Goal: Contribute content: Contribute content

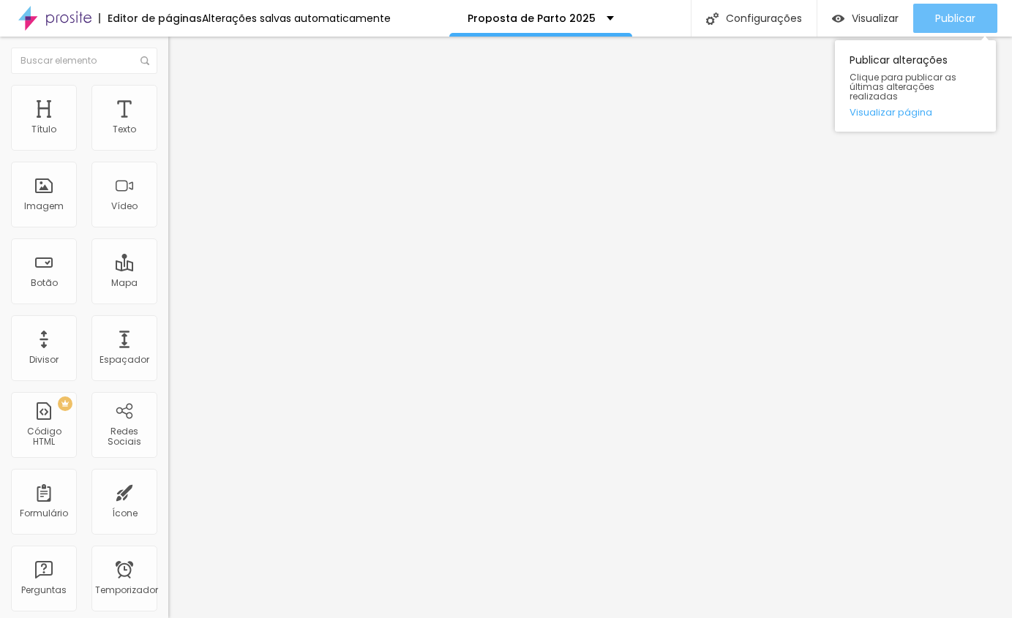
click at [963, 8] on div "Publicar" at bounding box center [955, 18] width 40 height 29
click at [952, 18] on font "Publicar" at bounding box center [955, 18] width 40 height 15
click at [942, 19] on font "Publicar" at bounding box center [955, 18] width 40 height 15
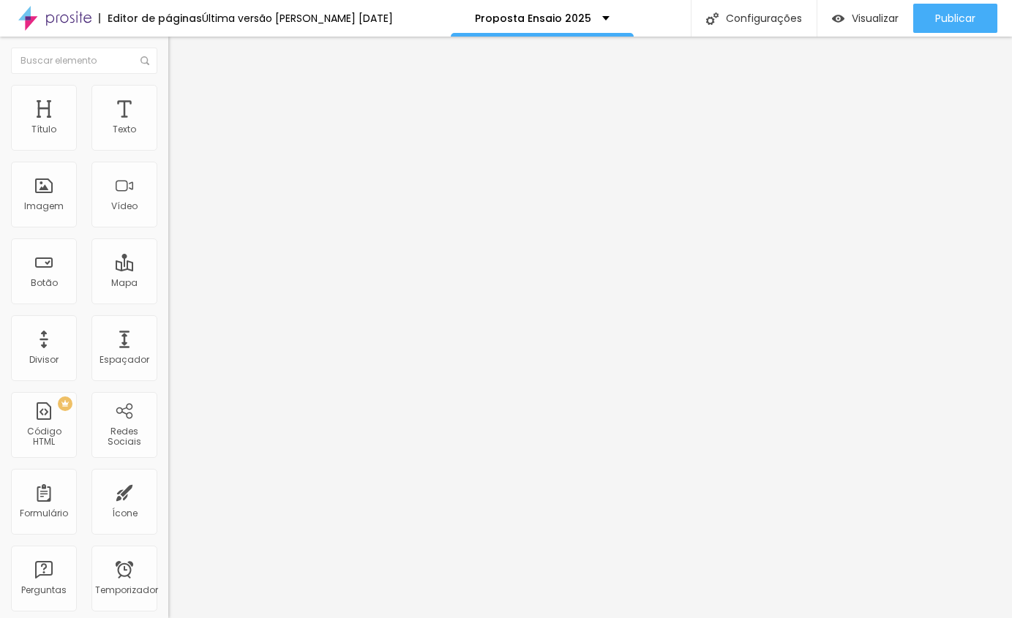
click at [177, 126] on font "Trocar imagem" at bounding box center [212, 119] width 71 height 12
click at [248, 123] on img at bounding box center [252, 118] width 9 height 9
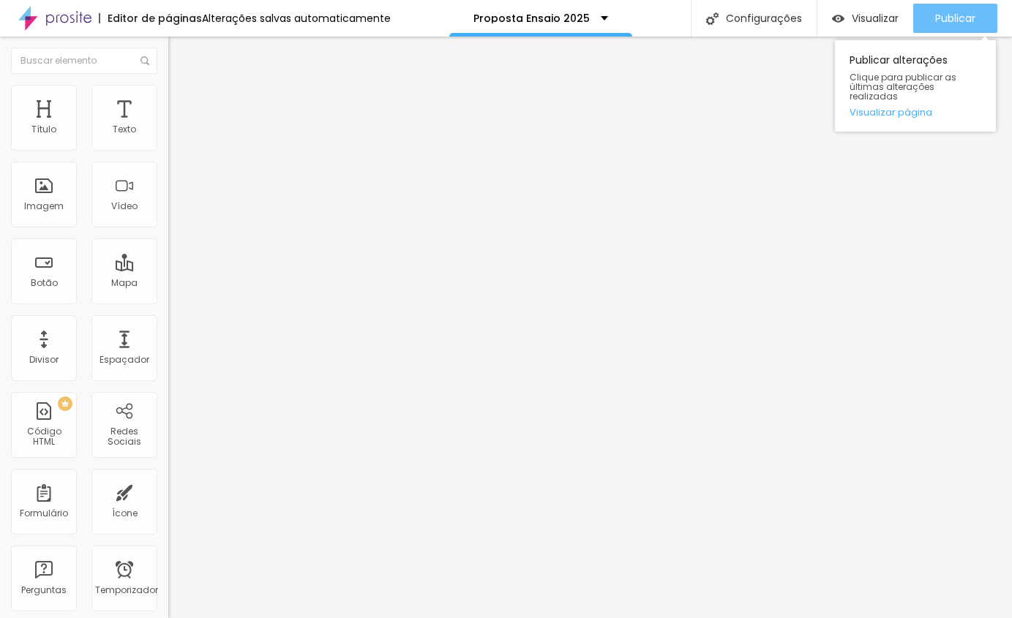
click at [953, 16] on font "Publicar" at bounding box center [955, 18] width 40 height 15
click at [939, 22] on font "Publicar" at bounding box center [955, 18] width 40 height 15
click at [943, 11] on font "Publicar" at bounding box center [955, 18] width 40 height 15
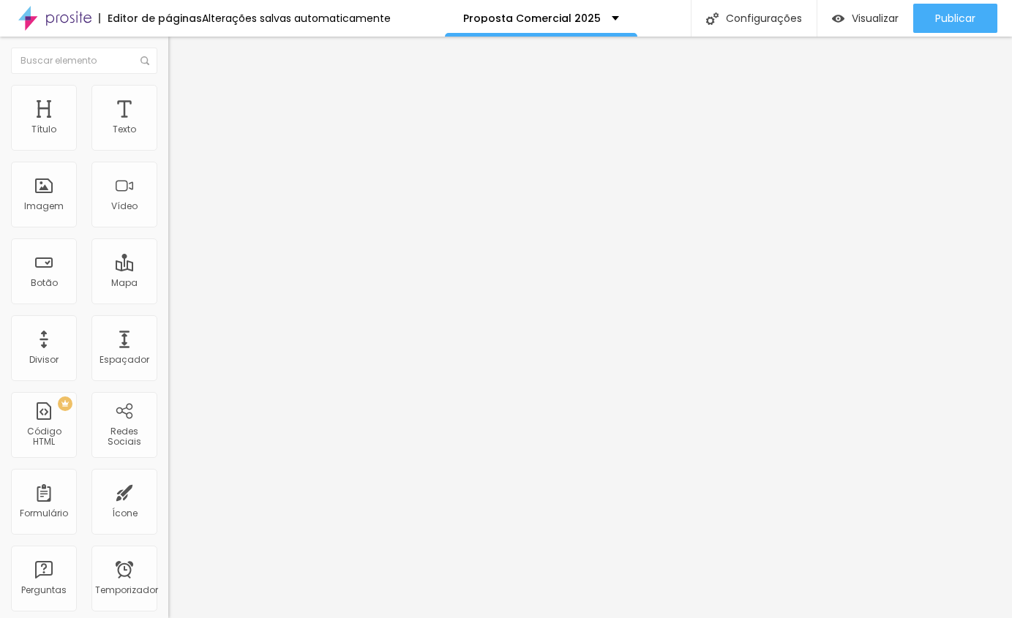
click at [168, 86] on img at bounding box center [174, 91] width 13 height 13
click at [168, 91] on img at bounding box center [174, 91] width 13 height 13
type input "95"
type input "90"
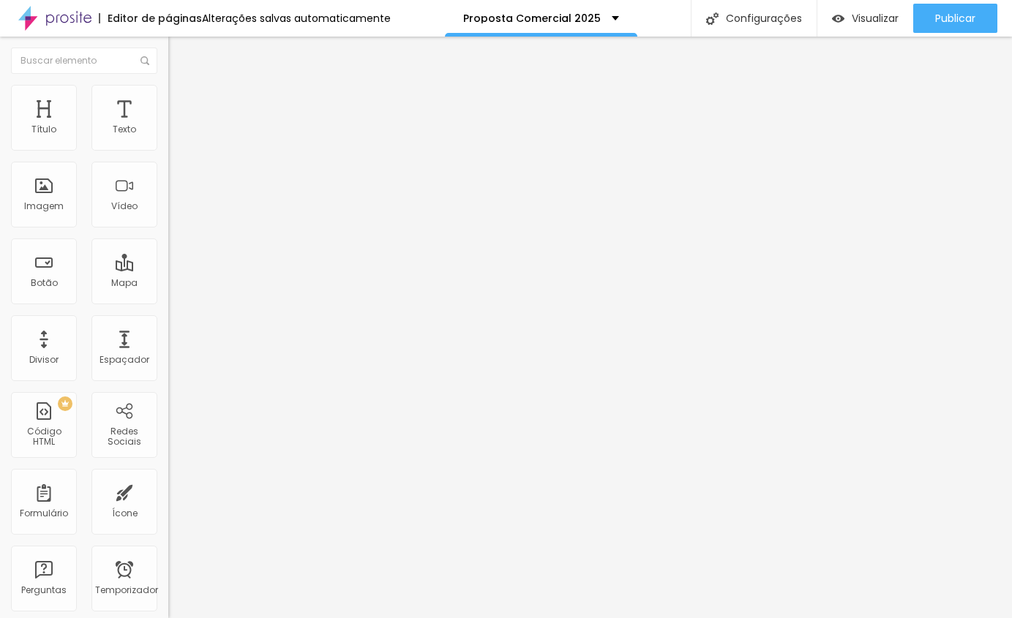
type input "90"
type input "85"
type input "80"
drag, startPoint x: 153, startPoint y: 159, endPoint x: 119, endPoint y: 162, distance: 34.5
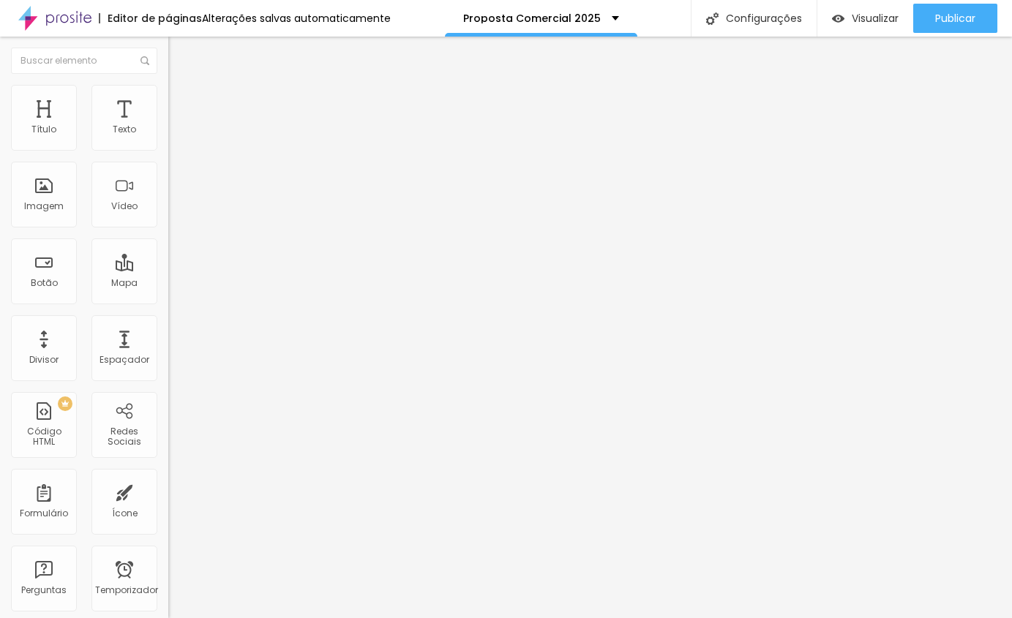
type input "80"
click at [168, 150] on input "range" at bounding box center [215, 144] width 94 height 12
type input "75"
type input "80"
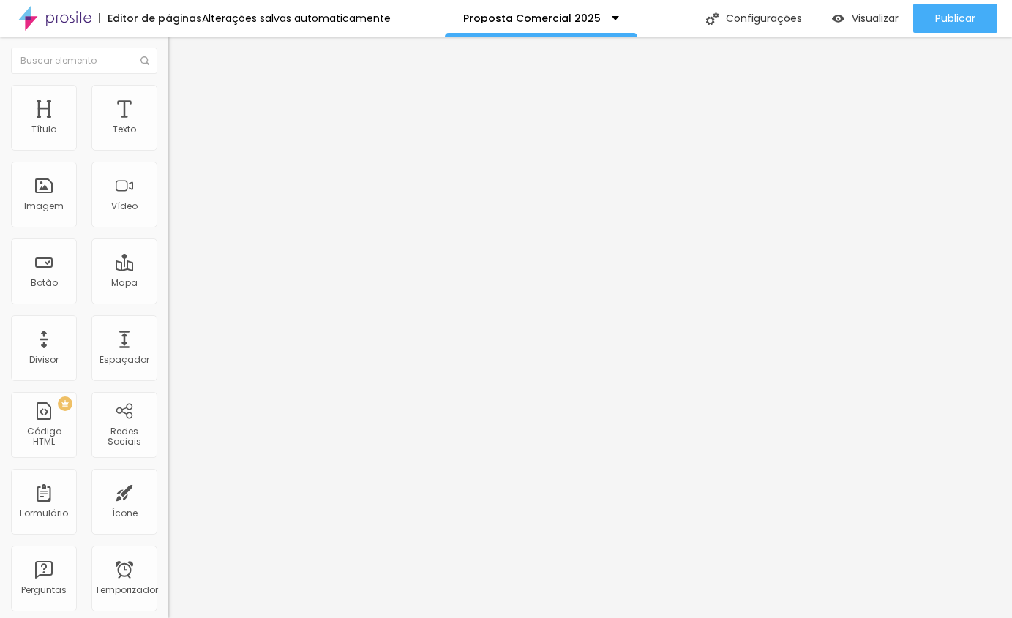
type input "80"
type input "85"
type input "90"
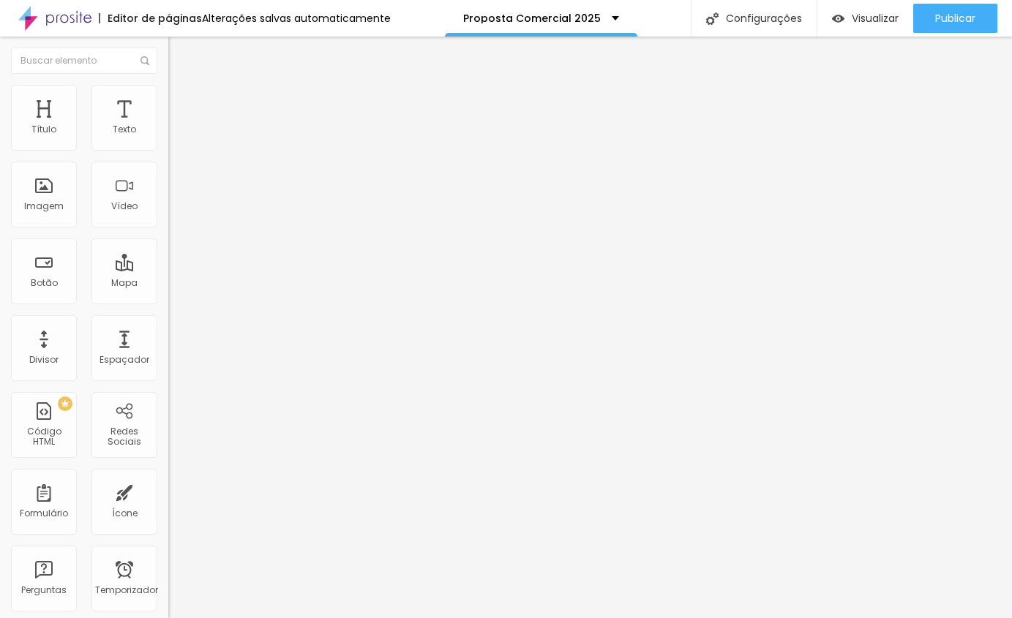
type input "95"
type input "90"
type input "85"
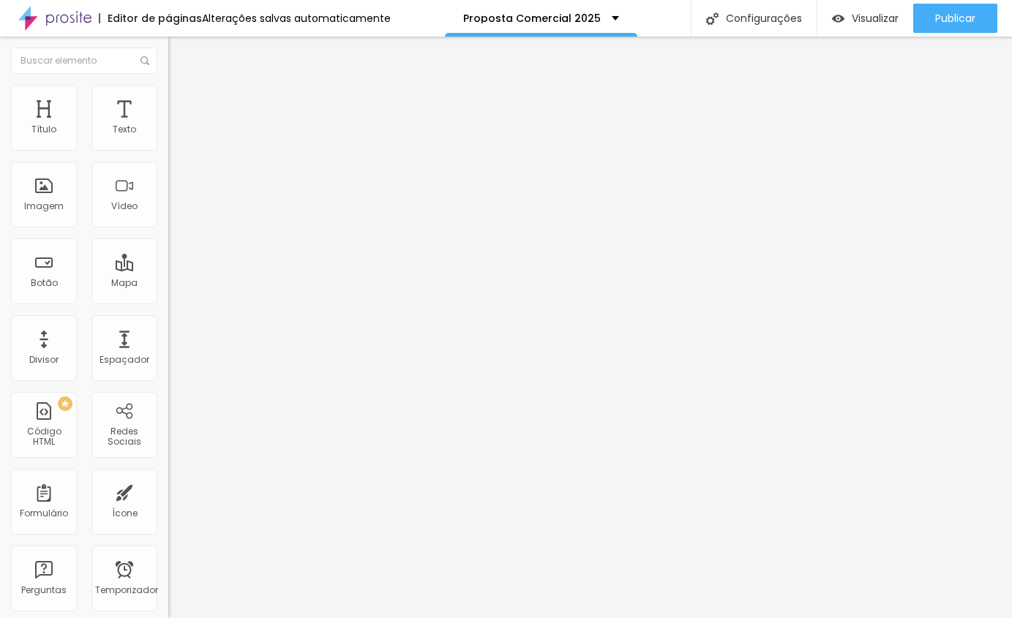
type input "85"
type input "80"
type input "85"
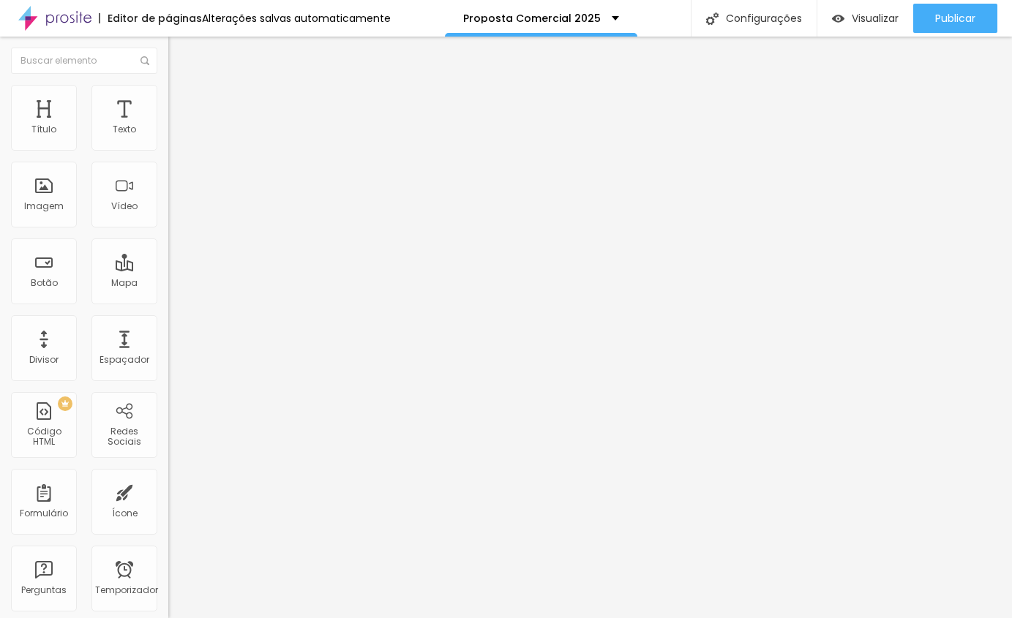
type input "90"
type input "85"
drag, startPoint x: 117, startPoint y: 155, endPoint x: 129, endPoint y: 159, distance: 13.2
type input "85"
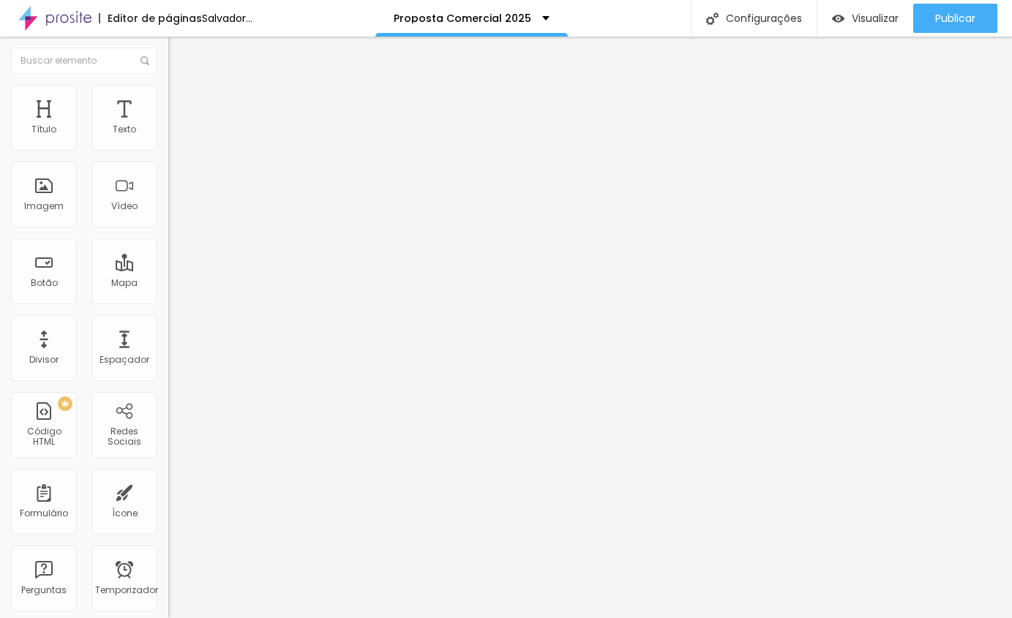
click at [168, 150] on input "range" at bounding box center [215, 144] width 94 height 12
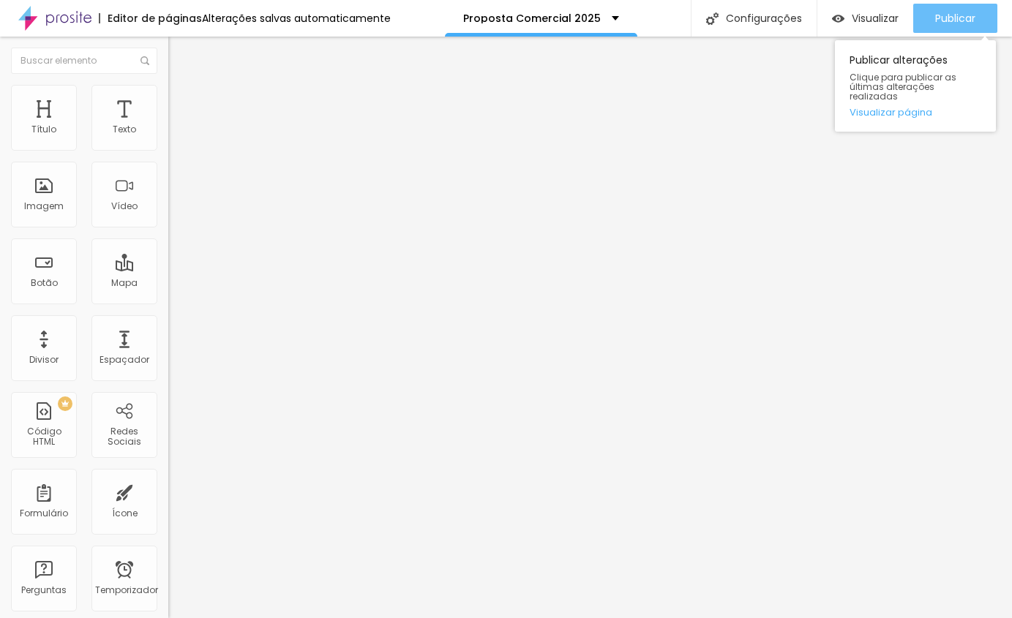
click at [970, 20] on font "Publicar" at bounding box center [955, 18] width 40 height 15
click at [940, 7] on div "Publicar" at bounding box center [955, 18] width 40 height 29
click at [936, 16] on font "Publicar" at bounding box center [955, 18] width 40 height 15
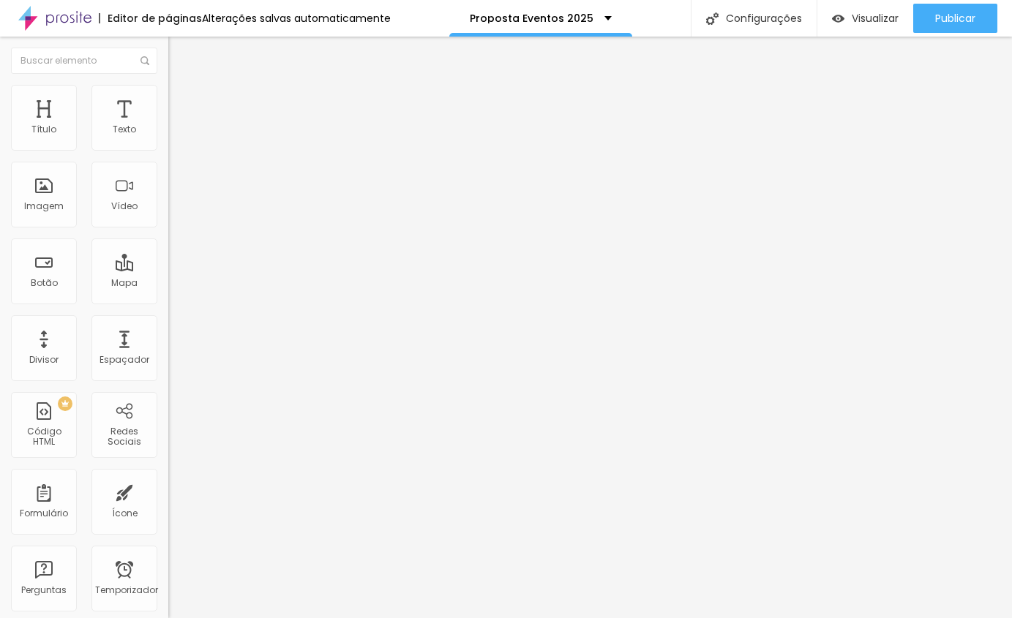
click at [177, 126] on font "Adicionar imagem" at bounding box center [220, 119] width 86 height 12
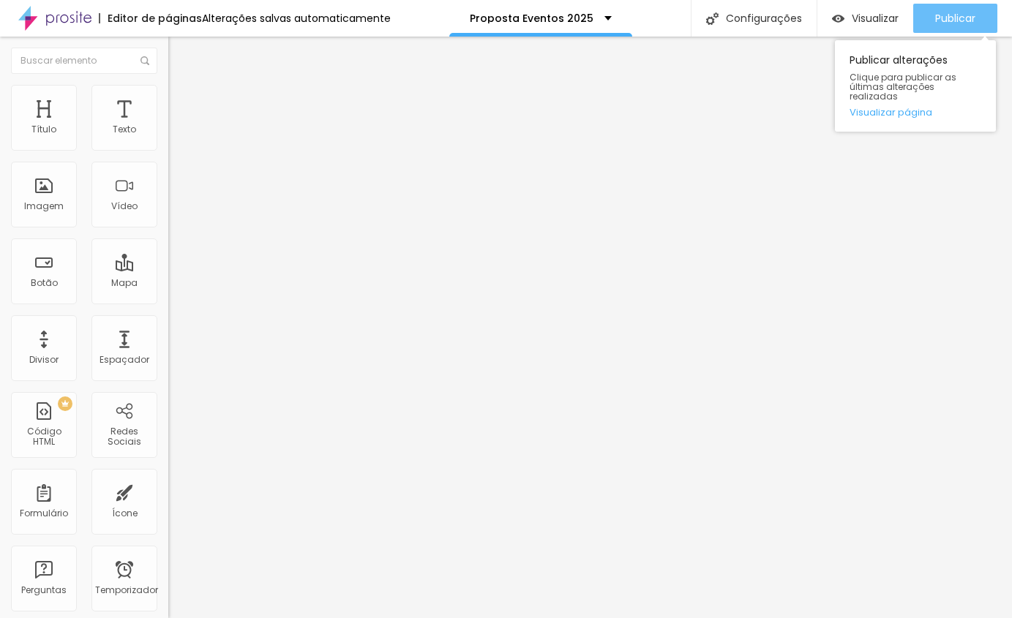
click at [966, 12] on font "Publicar" at bounding box center [955, 18] width 40 height 15
click at [963, 10] on div "Publicar" at bounding box center [955, 18] width 40 height 29
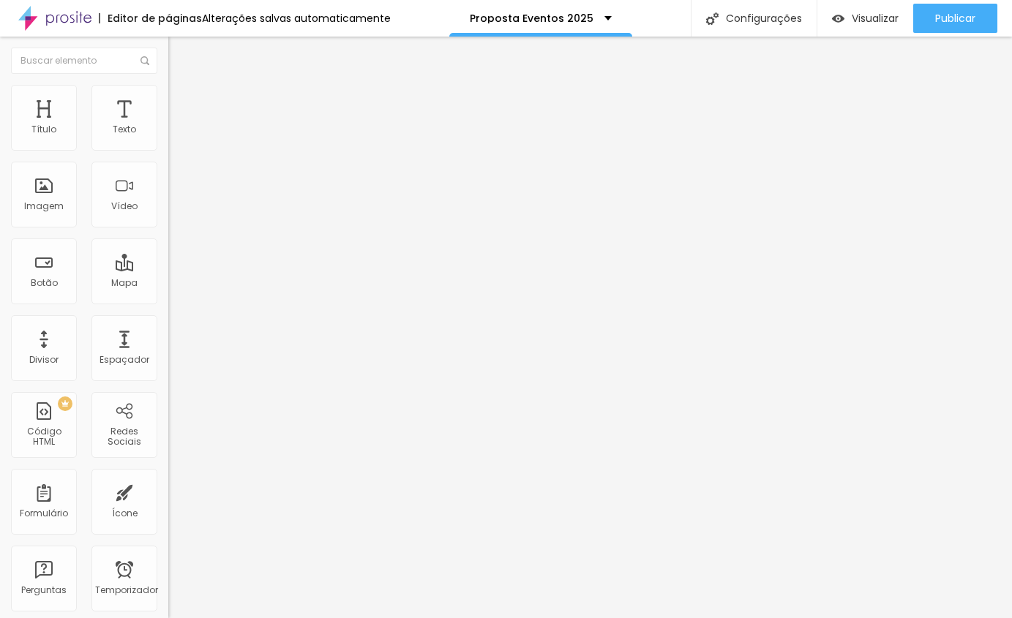
click at [168, 105] on ul "Conteúdo Estilo Avançado" at bounding box center [252, 92] width 168 height 44
click at [181, 98] on font "Estilo" at bounding box center [192, 95] width 23 height 12
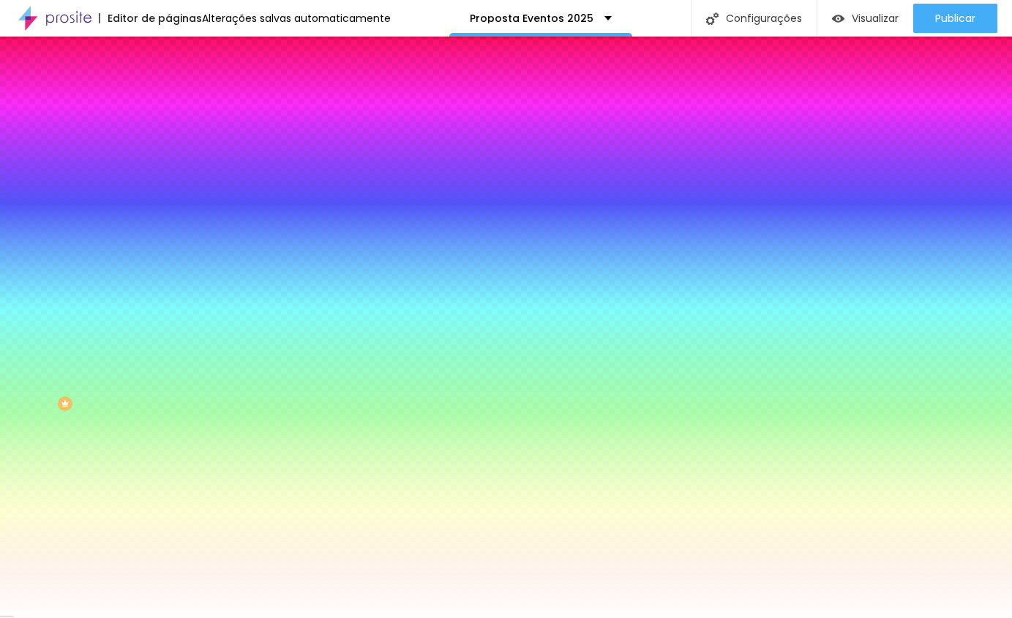
click at [168, 99] on li "Avançado" at bounding box center [252, 106] width 168 height 15
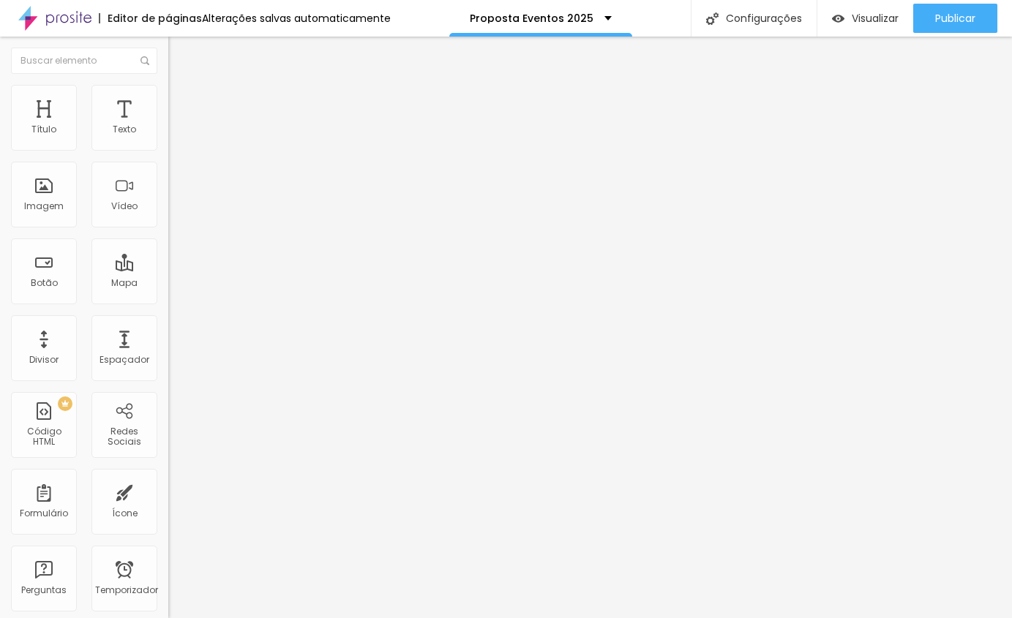
type input "15"
type input "10"
type input "15"
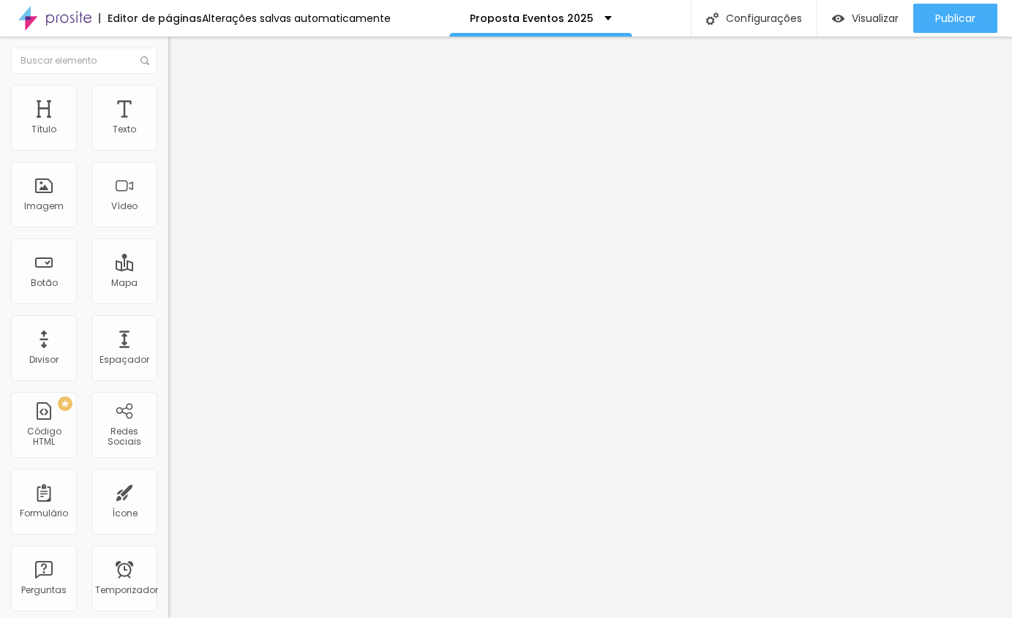
type input "15"
type input "20"
click at [168, 284] on input "range" at bounding box center [215, 290] width 94 height 12
type input "0"
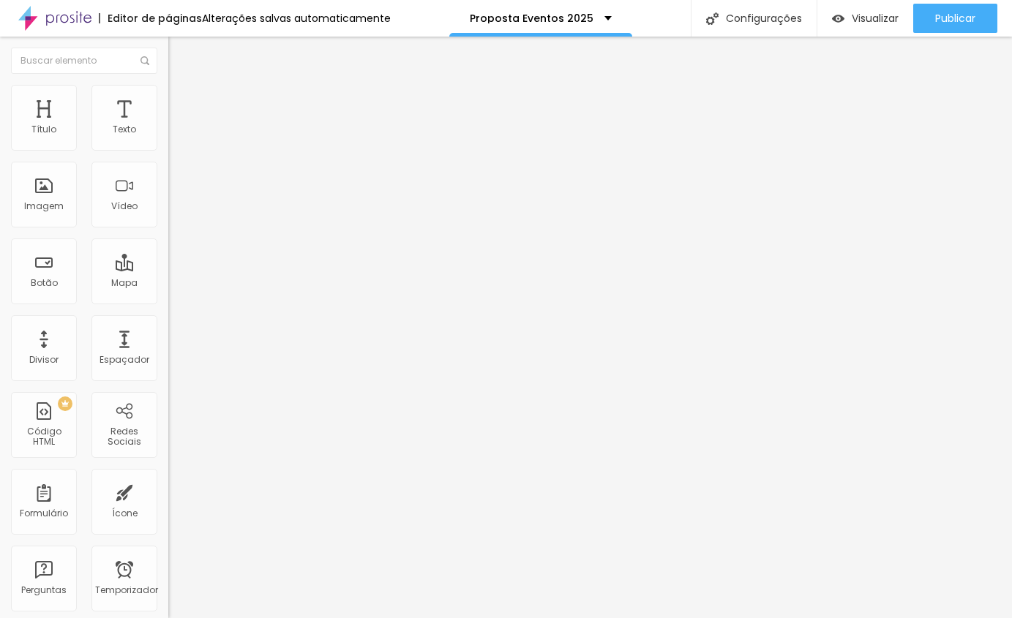
type input "0"
drag, startPoint x: 32, startPoint y: 169, endPoint x: 4, endPoint y: 171, distance: 28.6
type input "0"
click at [168, 491] on input "range" at bounding box center [215, 497] width 94 height 12
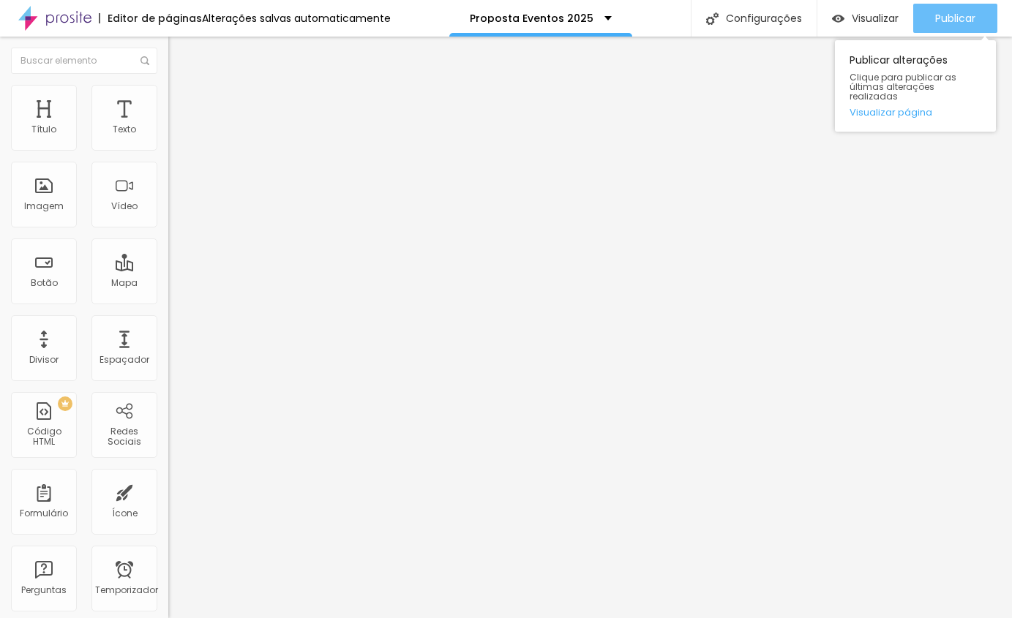
click at [956, 13] on font "Publicar" at bounding box center [955, 18] width 40 height 15
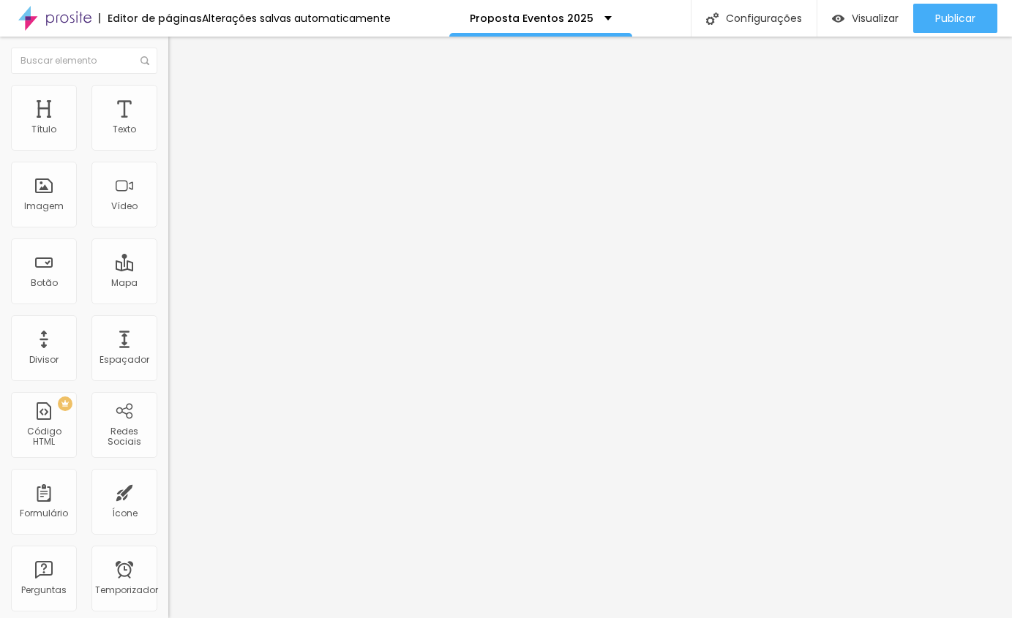
click at [181, 103] on font "Avançado" at bounding box center [205, 109] width 48 height 12
type input "15"
drag, startPoint x: 59, startPoint y: 144, endPoint x: 52, endPoint y: 145, distance: 7.4
click at [168, 284] on input "range" at bounding box center [215, 290] width 94 height 12
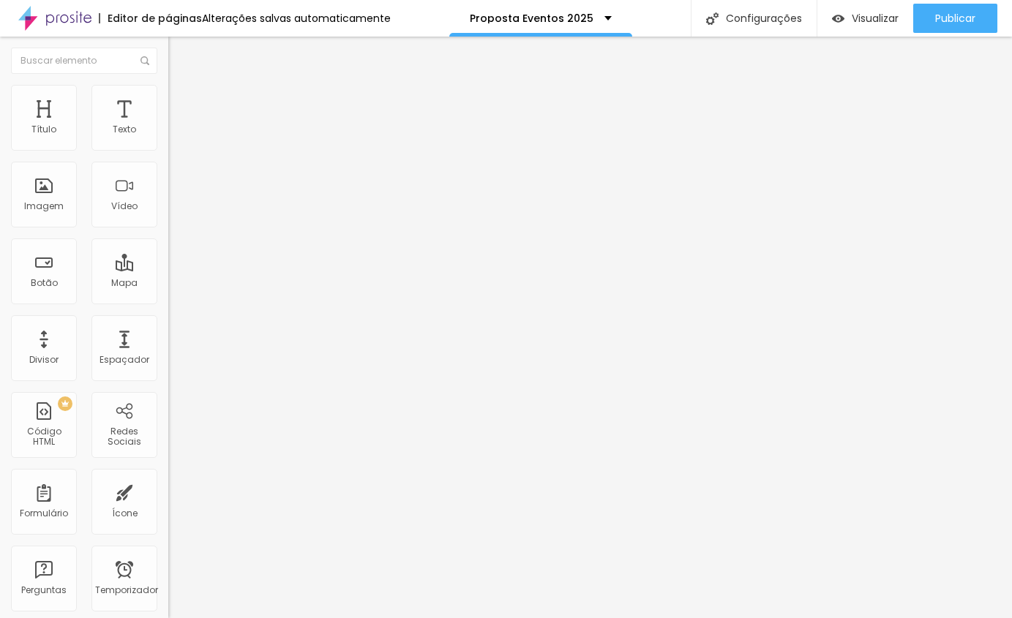
type input "20"
click at [168, 284] on input "range" at bounding box center [215, 290] width 94 height 12
click at [168, 91] on img at bounding box center [174, 91] width 13 height 13
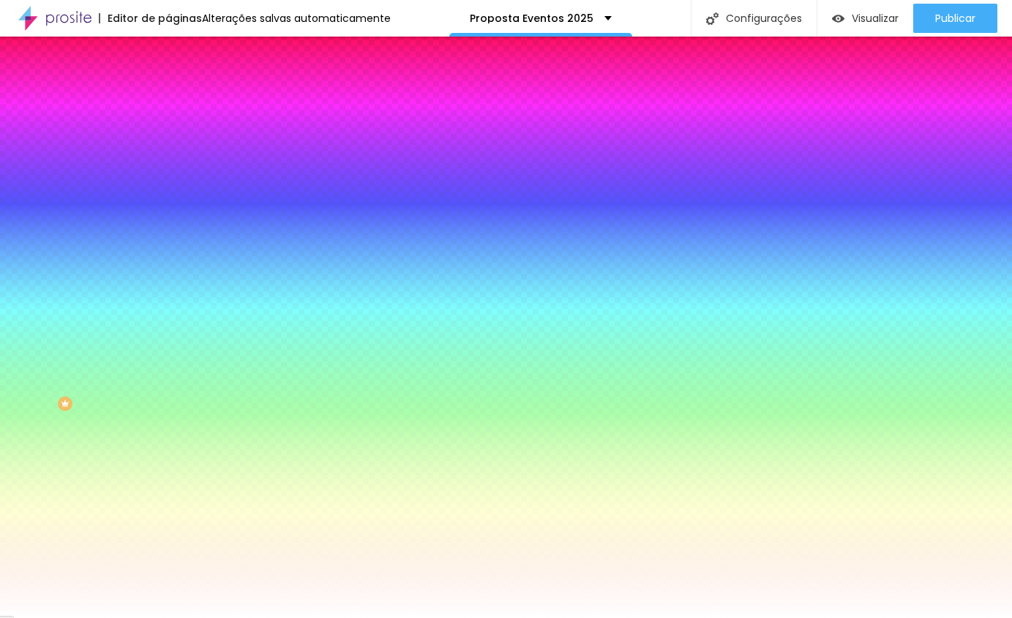
click at [168, 83] on img at bounding box center [174, 76] width 13 height 13
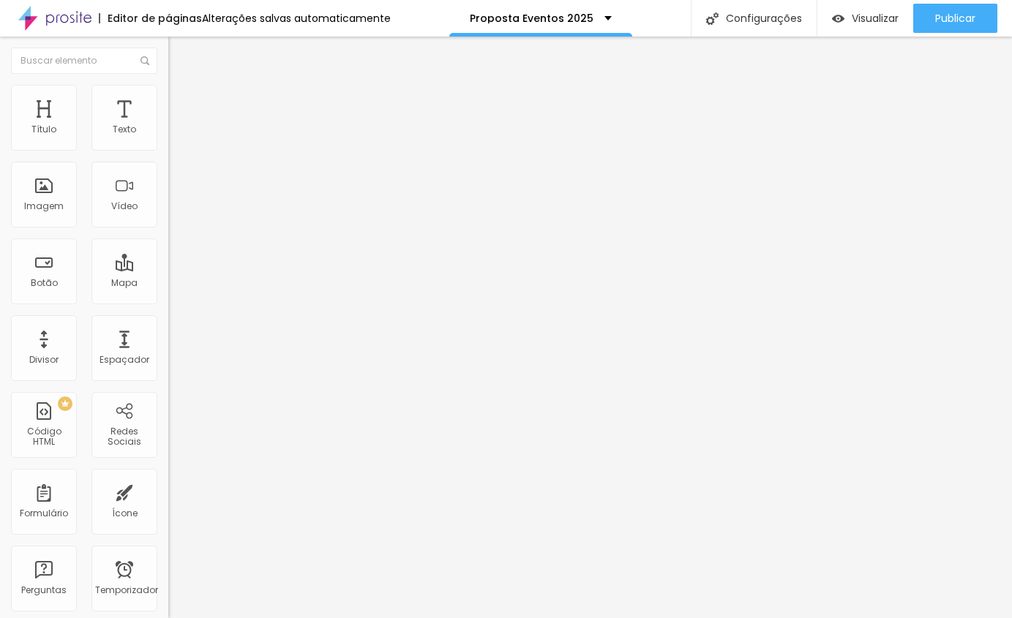
click at [168, 94] on img at bounding box center [174, 91] width 13 height 13
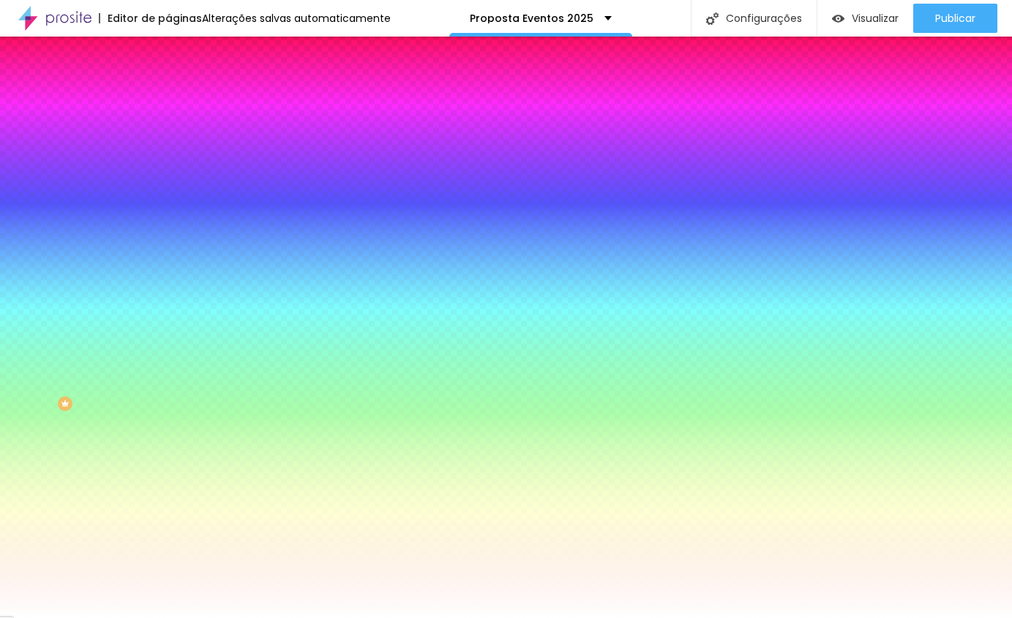
click at [168, 99] on li "Avançado" at bounding box center [252, 106] width 168 height 15
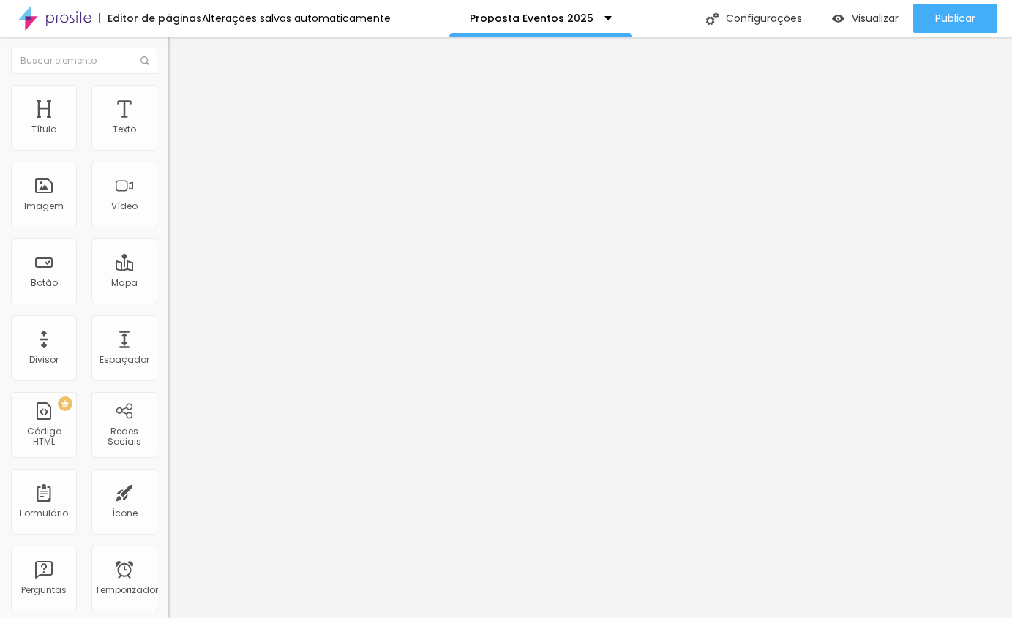
click at [168, 94] on ul "Conteúdo Estilo Avançado" at bounding box center [252, 92] width 168 height 44
click at [168, 89] on img at bounding box center [174, 91] width 13 height 13
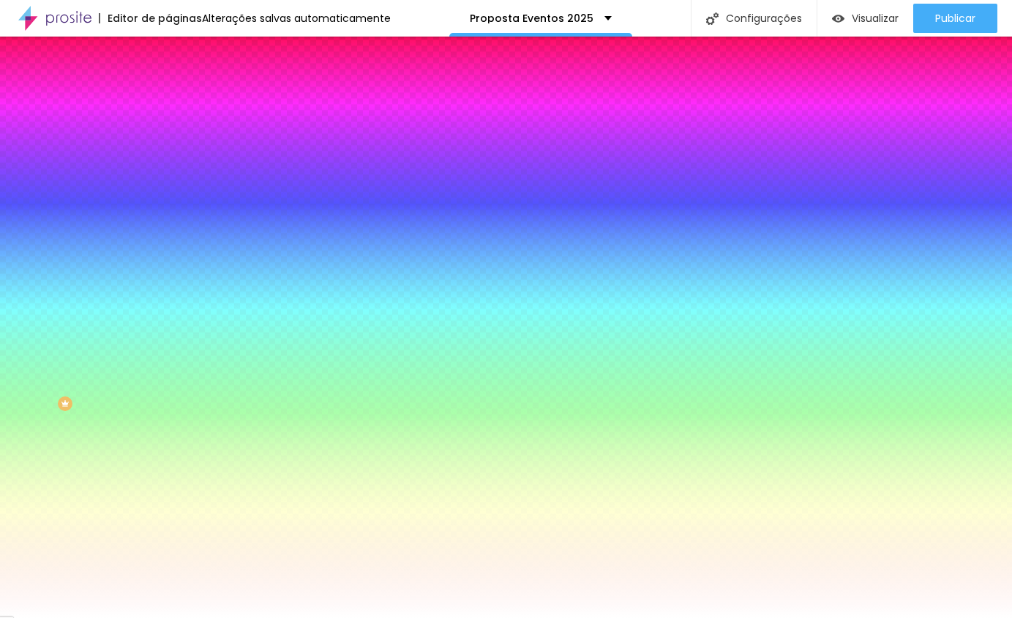
click at [168, 85] on li "Conteúdo" at bounding box center [252, 77] width 168 height 15
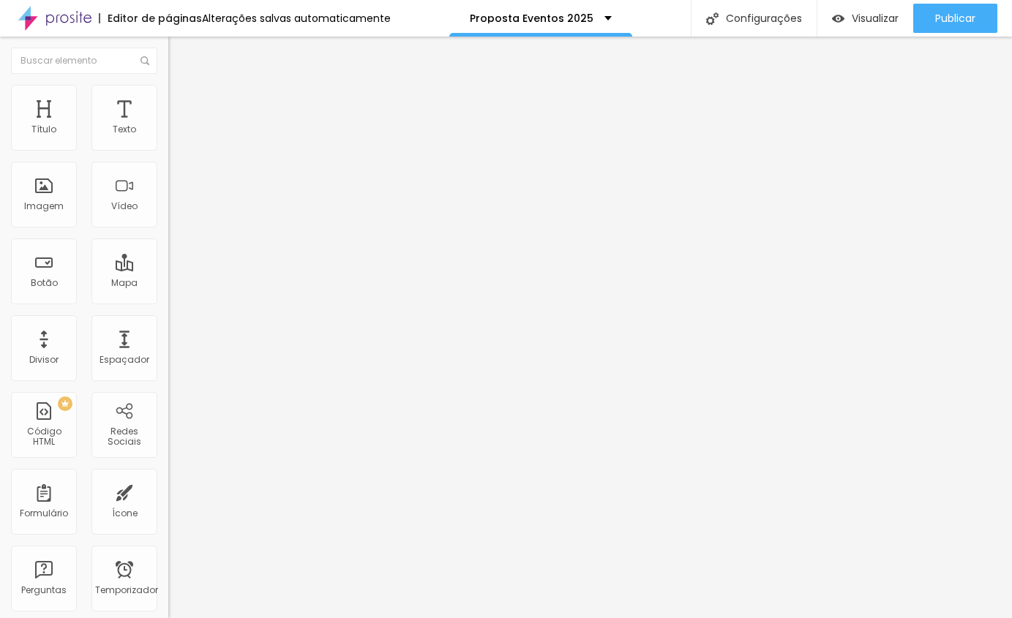
click at [168, 94] on img at bounding box center [174, 91] width 13 height 13
type input "7"
type input "4"
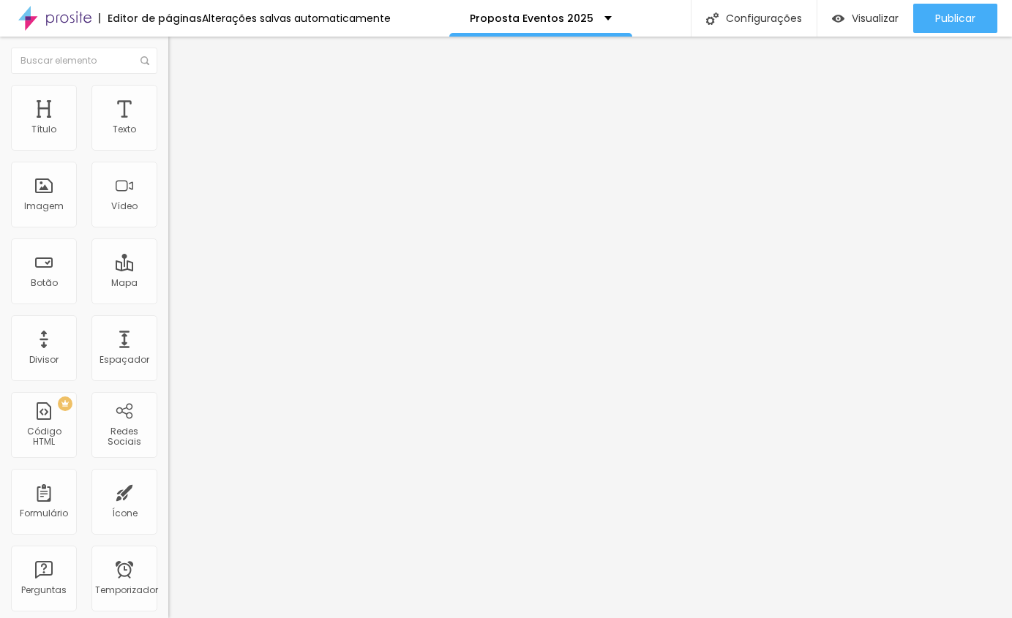
type input "2"
type input "1"
type input "0"
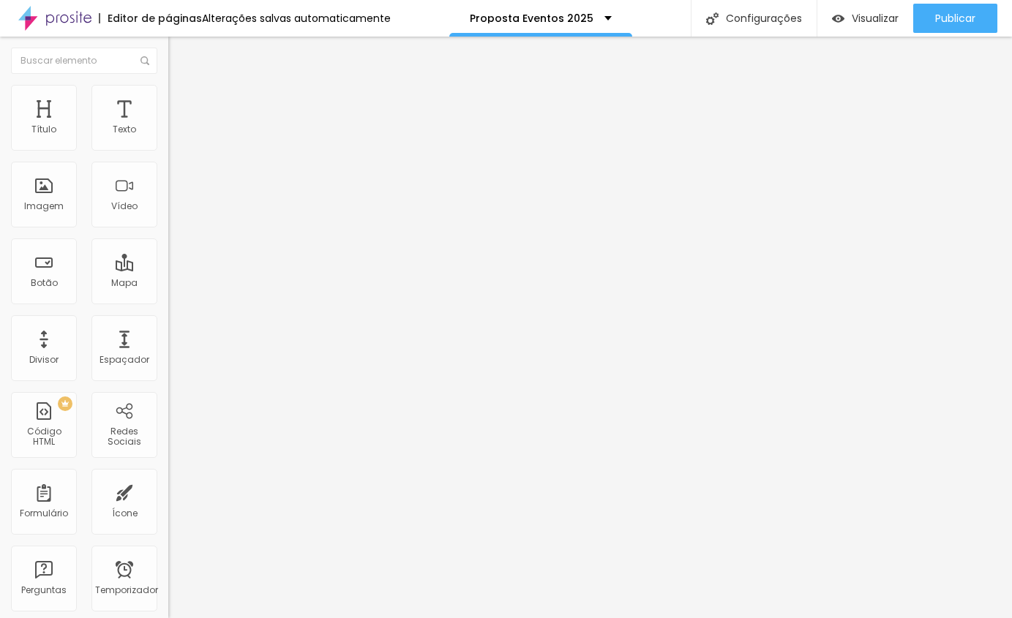
type input "0"
drag, startPoint x: 41, startPoint y: 170, endPoint x: 29, endPoint y: 172, distance: 12.5
type input "0"
click at [168, 476] on input "range" at bounding box center [215, 482] width 94 height 12
type input "4"
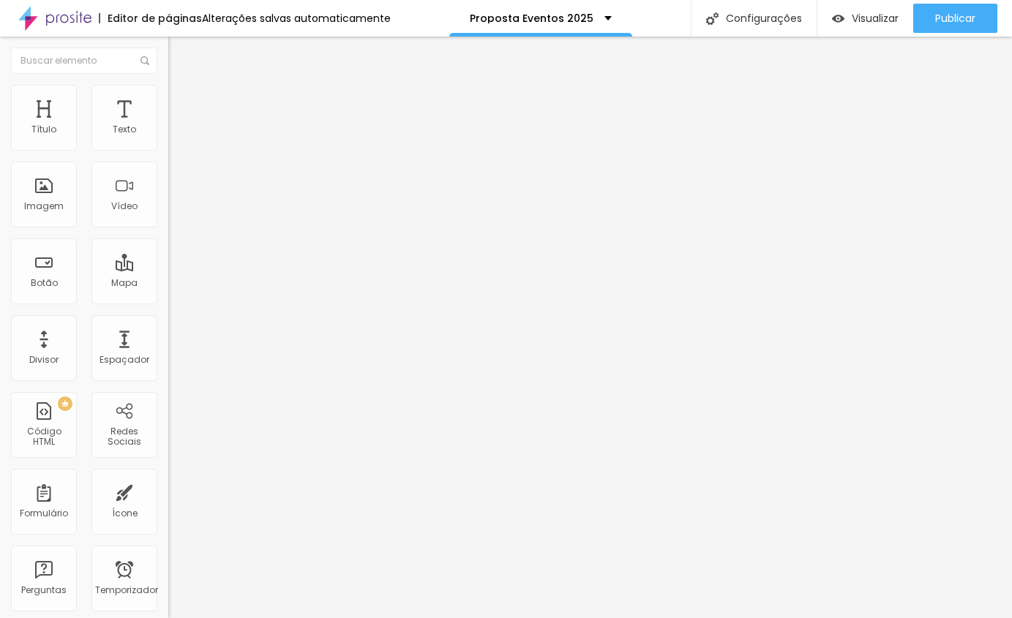
type input "4"
type input "0"
drag, startPoint x: 38, startPoint y: 143, endPoint x: 10, endPoint y: 146, distance: 28.6
type input "0"
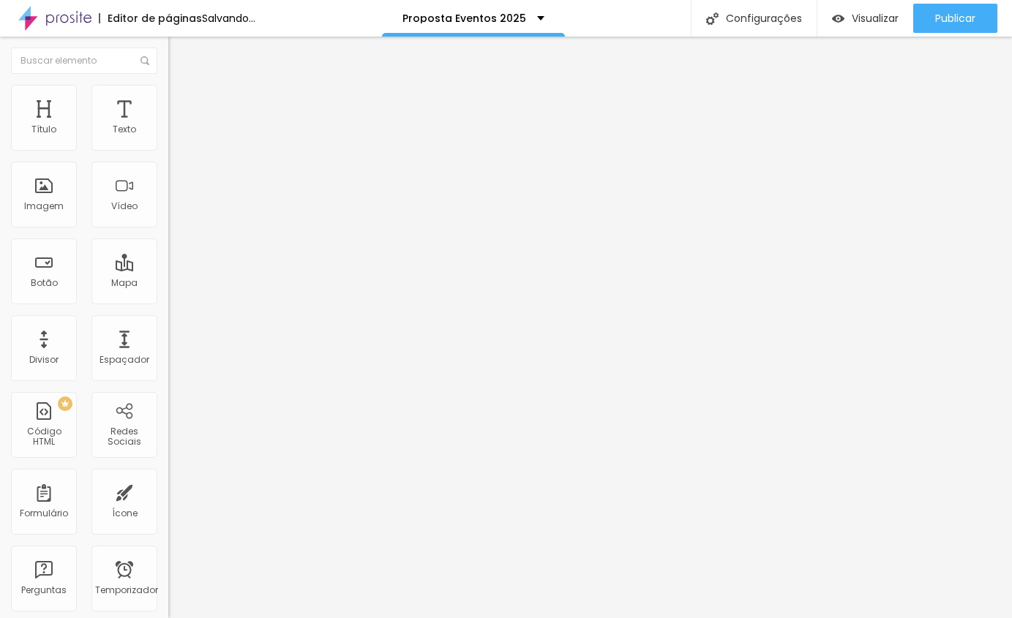
click at [168, 269] on input "range" at bounding box center [215, 275] width 94 height 12
click at [181, 101] on font "Avançado" at bounding box center [205, 95] width 48 height 12
type input "9"
type input "8"
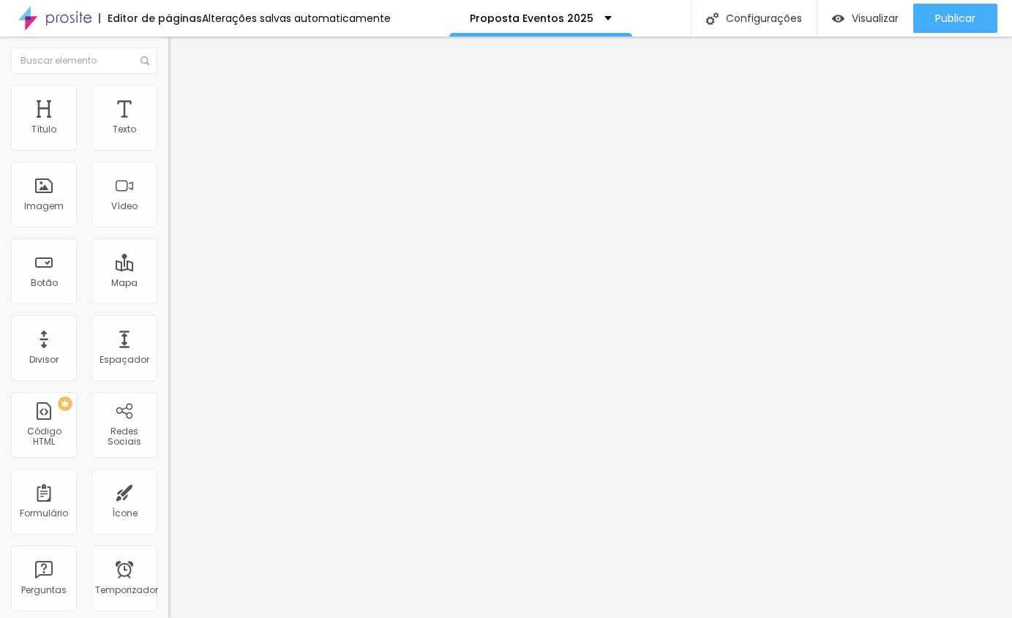
type input "8"
type input "7"
type input "1"
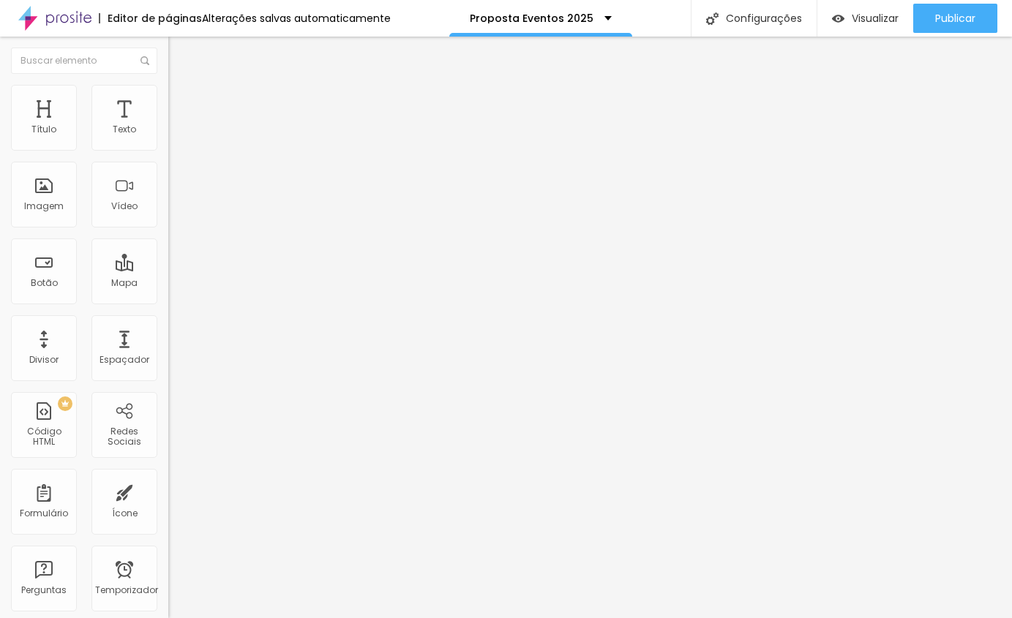
type input "0"
drag, startPoint x: 42, startPoint y: 146, endPoint x: 6, endPoint y: 148, distance: 36.0
type input "0"
click at [168, 269] on input "range" at bounding box center [215, 275] width 94 height 12
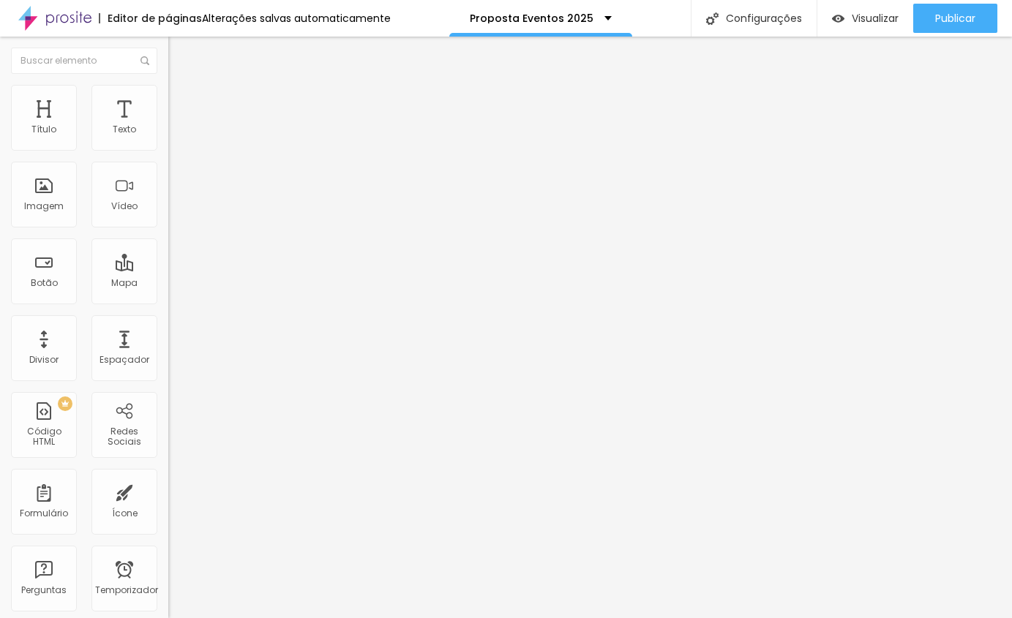
type input "11"
type input "0"
drag, startPoint x: 44, startPoint y: 170, endPoint x: 5, endPoint y: 173, distance: 38.9
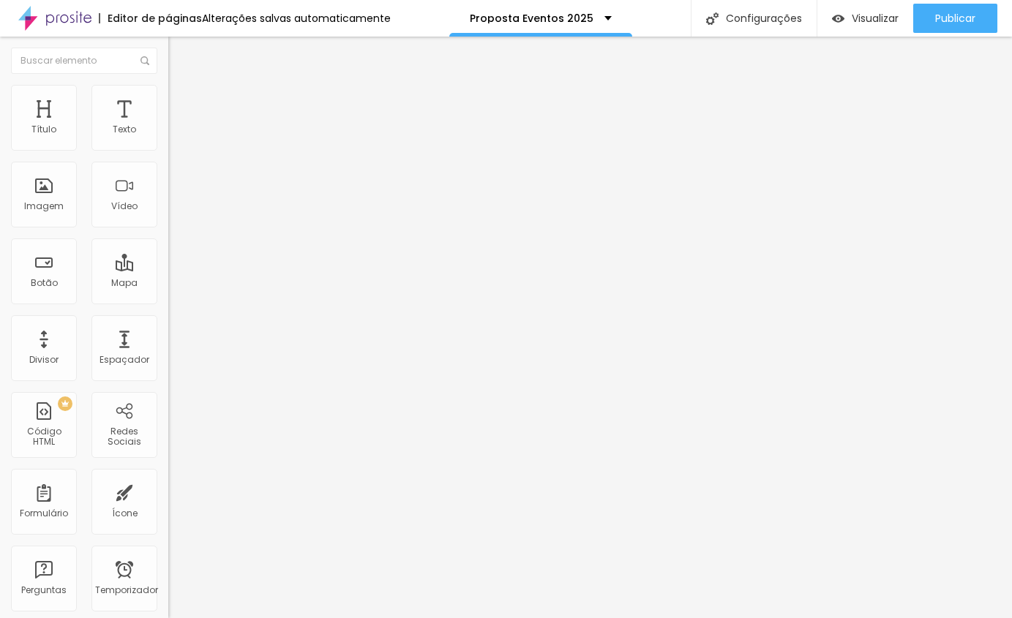
type input "0"
click at [168, 476] on input "range" at bounding box center [215, 482] width 94 height 12
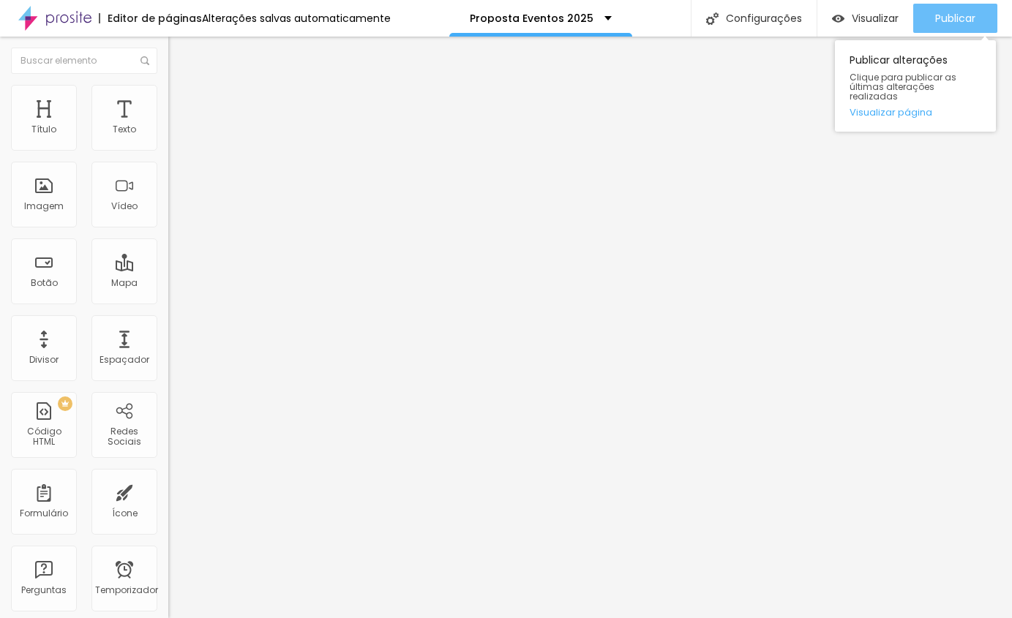
click at [947, 27] on div "Publicar" at bounding box center [955, 18] width 40 height 29
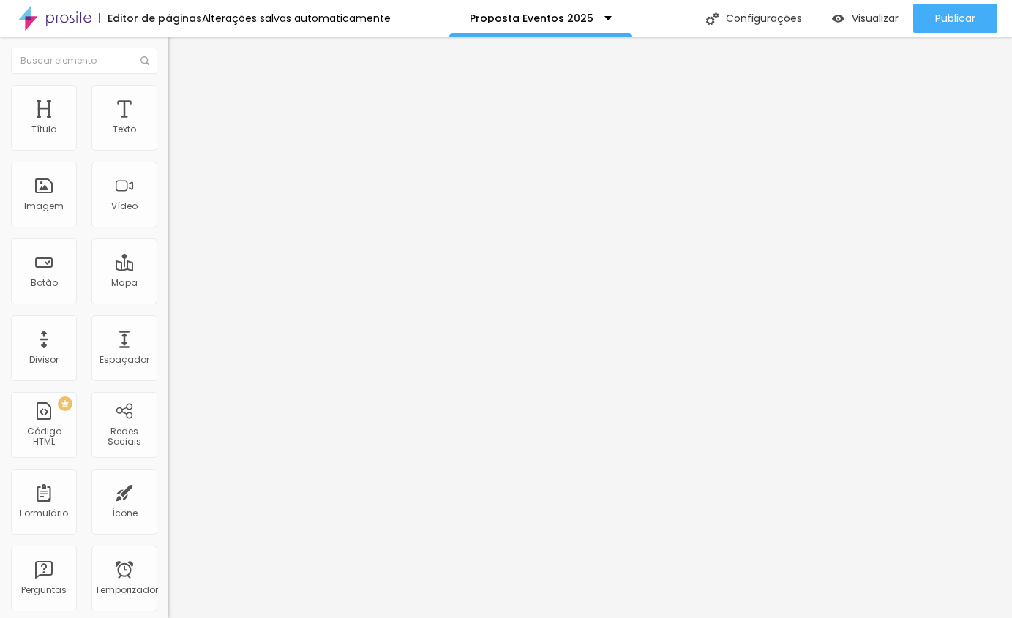
click at [181, 101] on font "Avançado" at bounding box center [205, 95] width 48 height 12
click at [168, 86] on img at bounding box center [174, 91] width 13 height 13
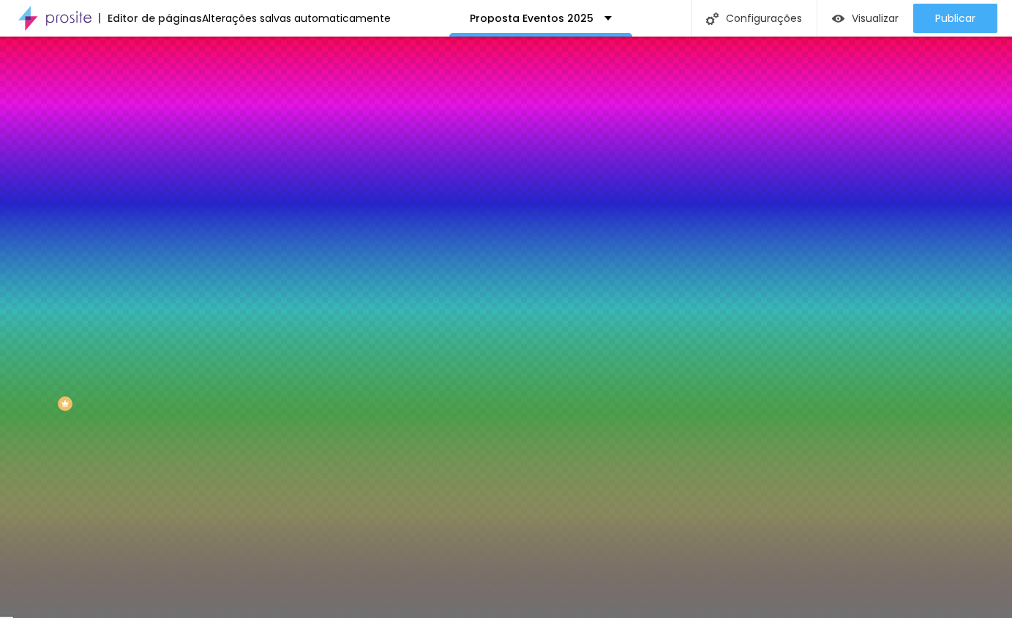
type input "49"
type input "43"
type input "41"
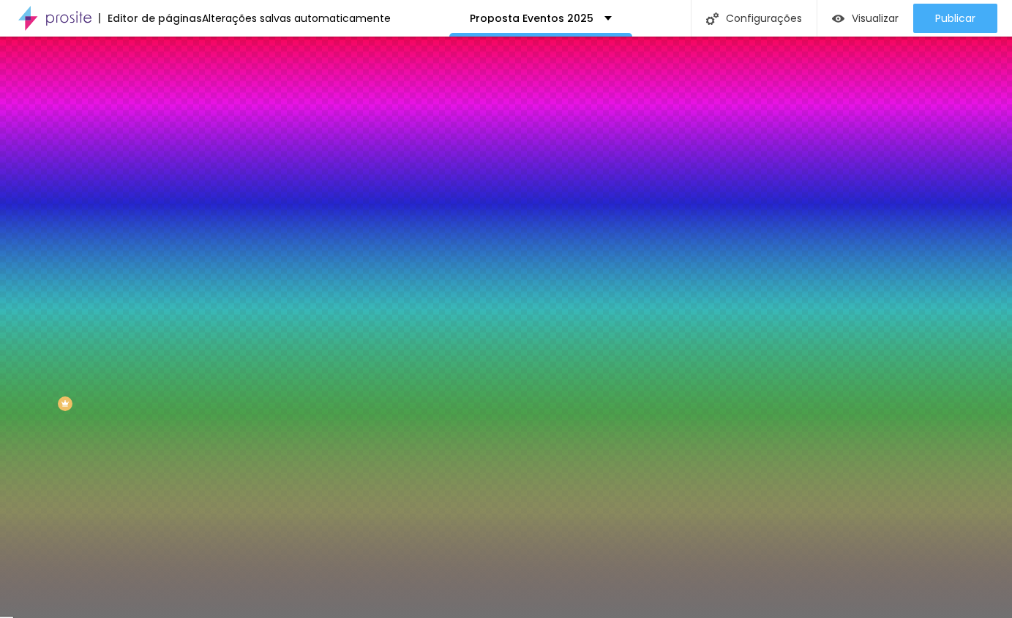
type input "41"
type input "39"
type input "38"
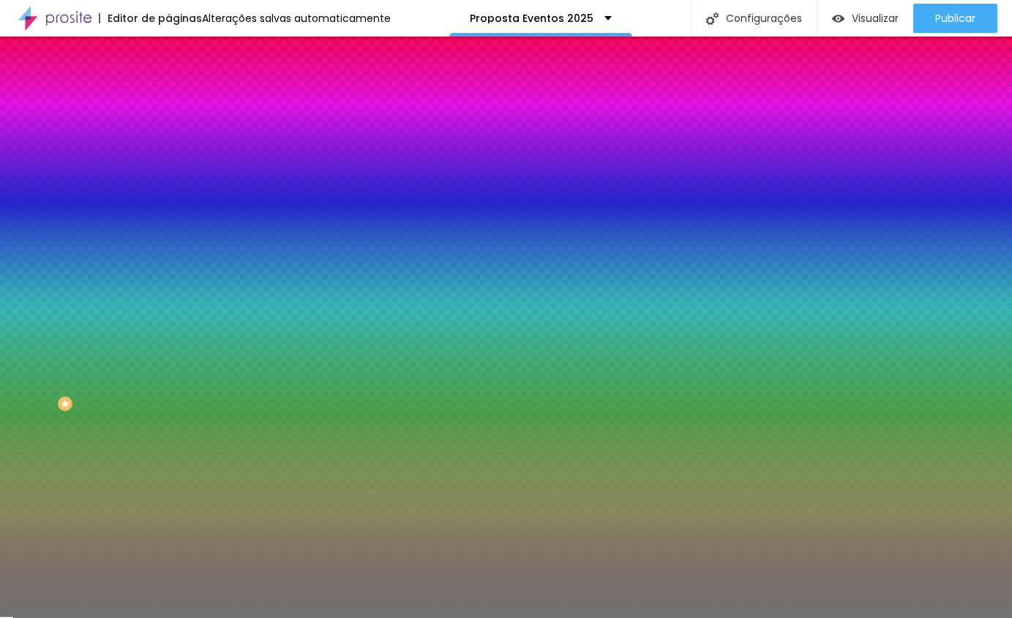
type input "37"
type input "36"
type input "37"
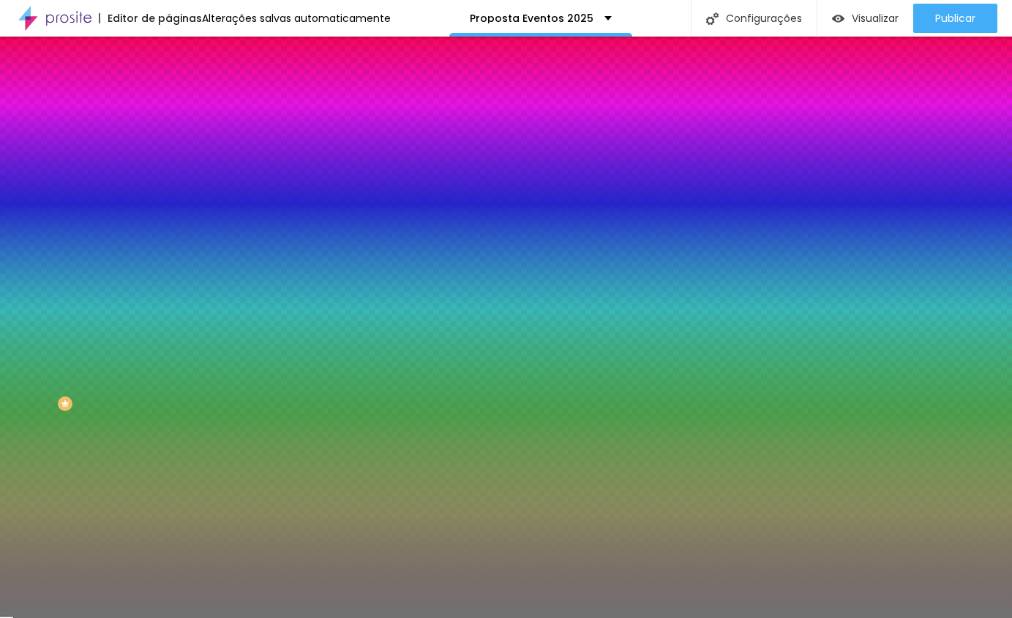
type input "37"
type input "43"
type input "44"
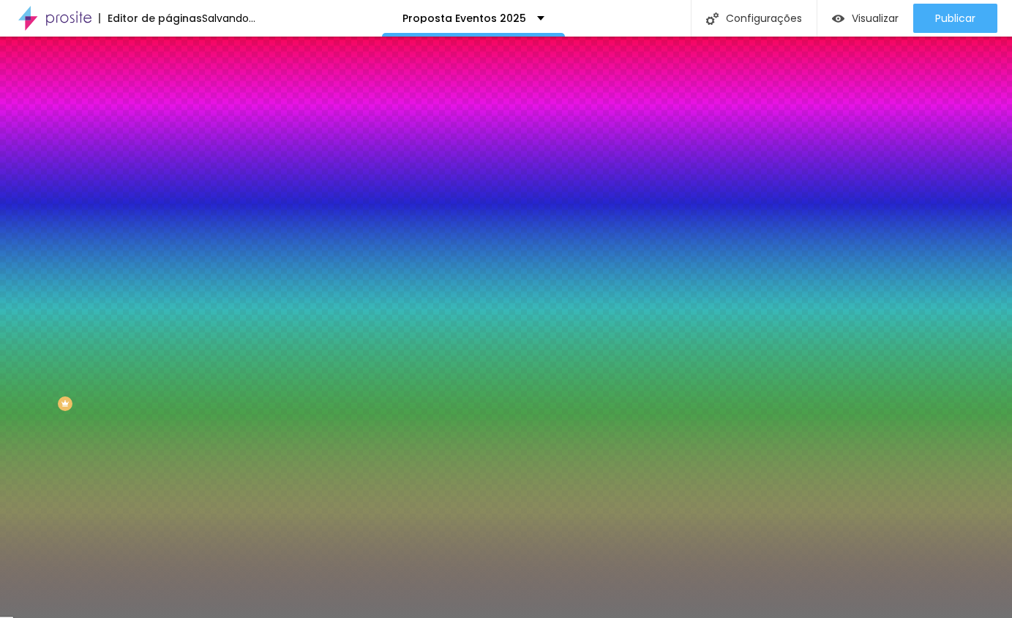
type input "45"
type input "46"
type input "47"
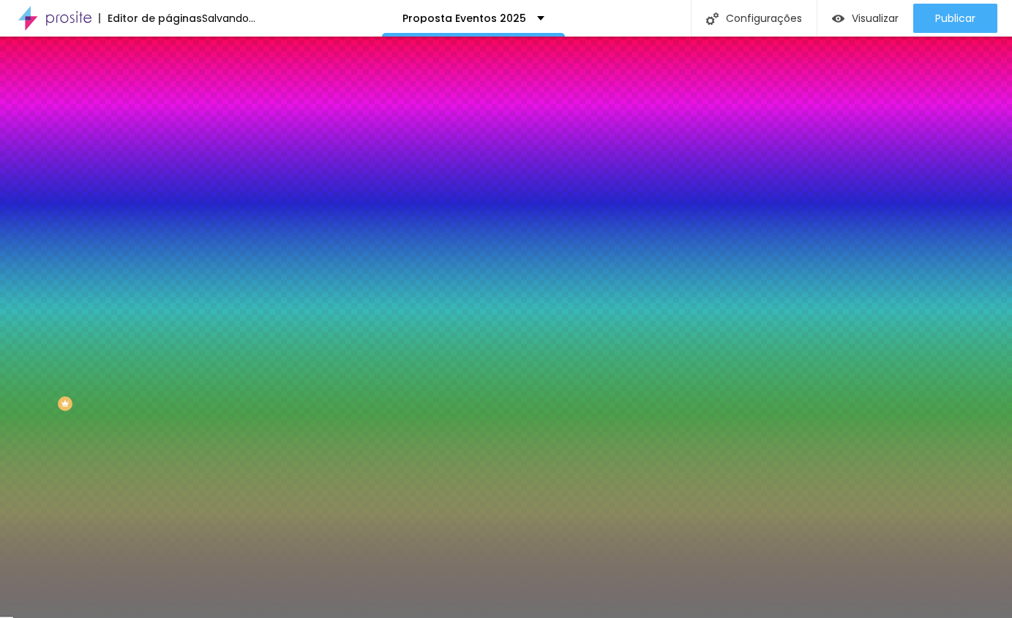
type input "47"
type input "48"
type input "49"
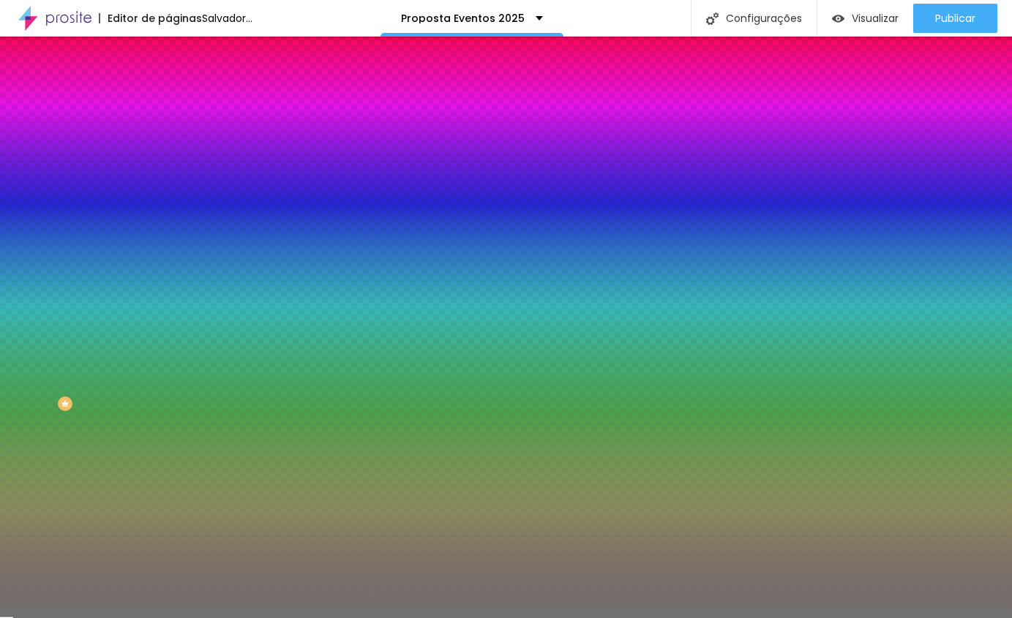
type input "50"
type input "49"
type input "48"
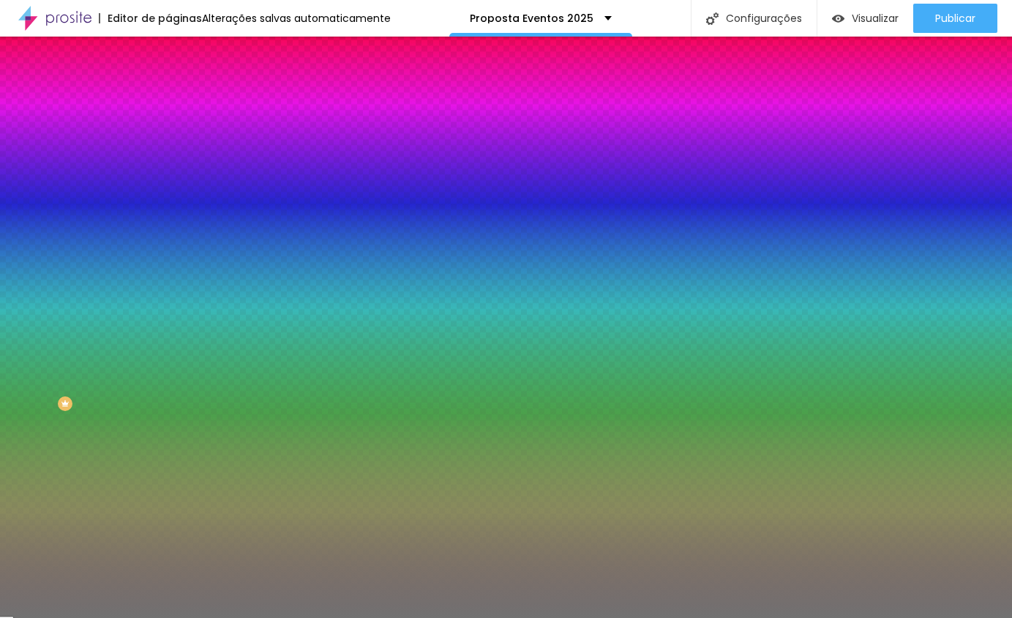
type input "48"
type input "47"
type input "46"
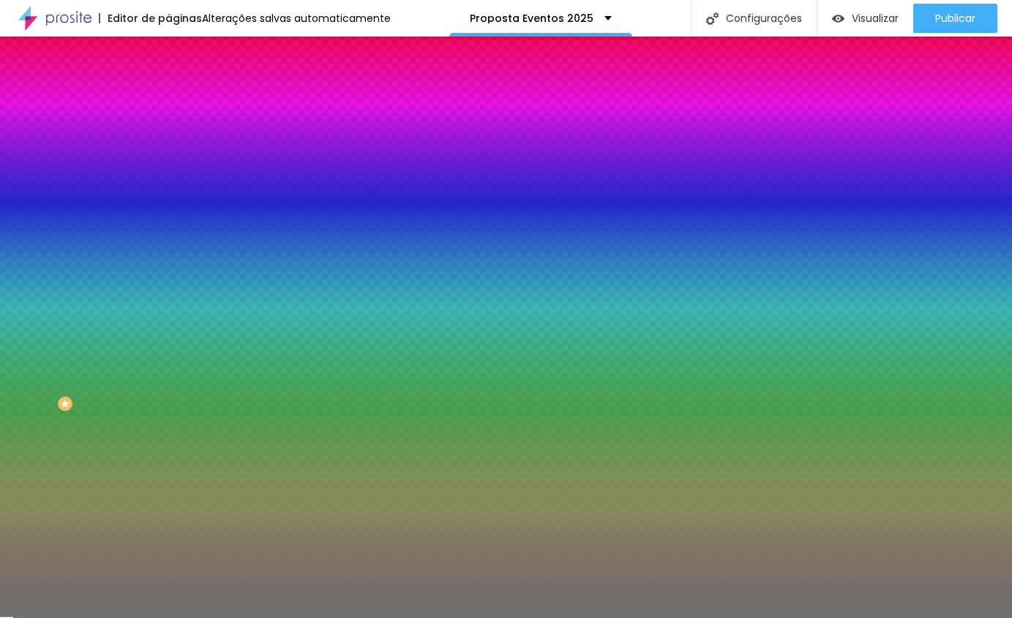
click at [168, 190] on input "range" at bounding box center [215, 184] width 94 height 12
click at [168, 227] on input "range" at bounding box center [215, 222] width 94 height 12
type input "9"
type input "8"
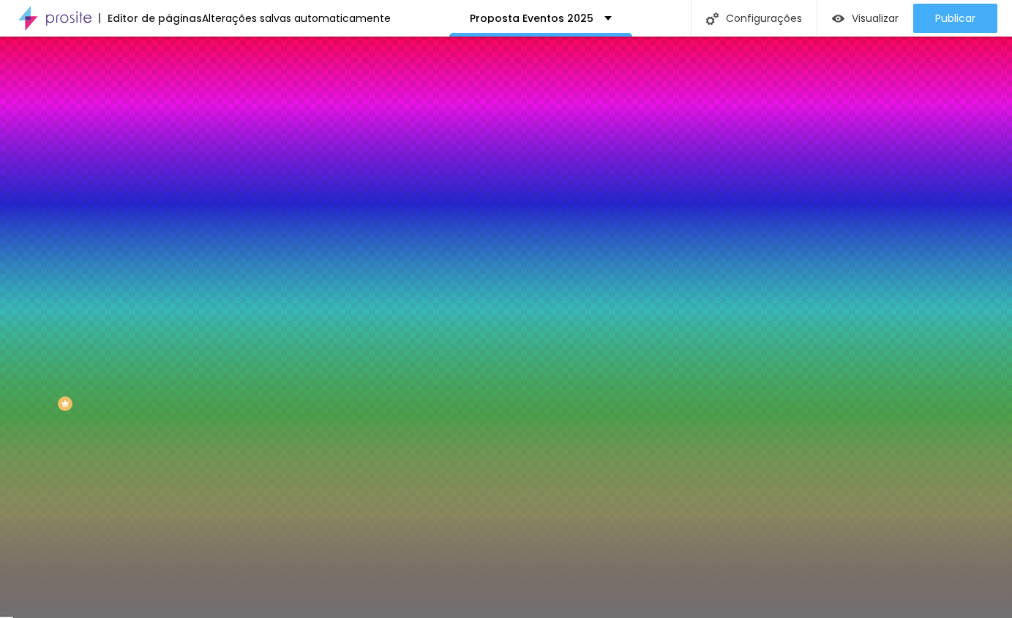
type input "8"
type input "7"
type input "6"
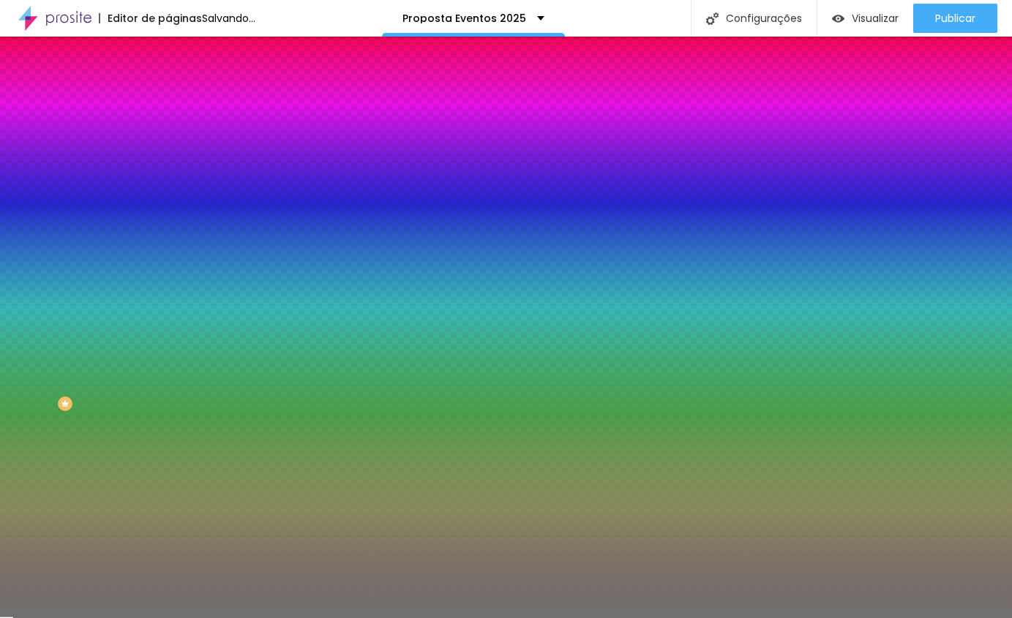
type input "5"
type input "4"
type input "3"
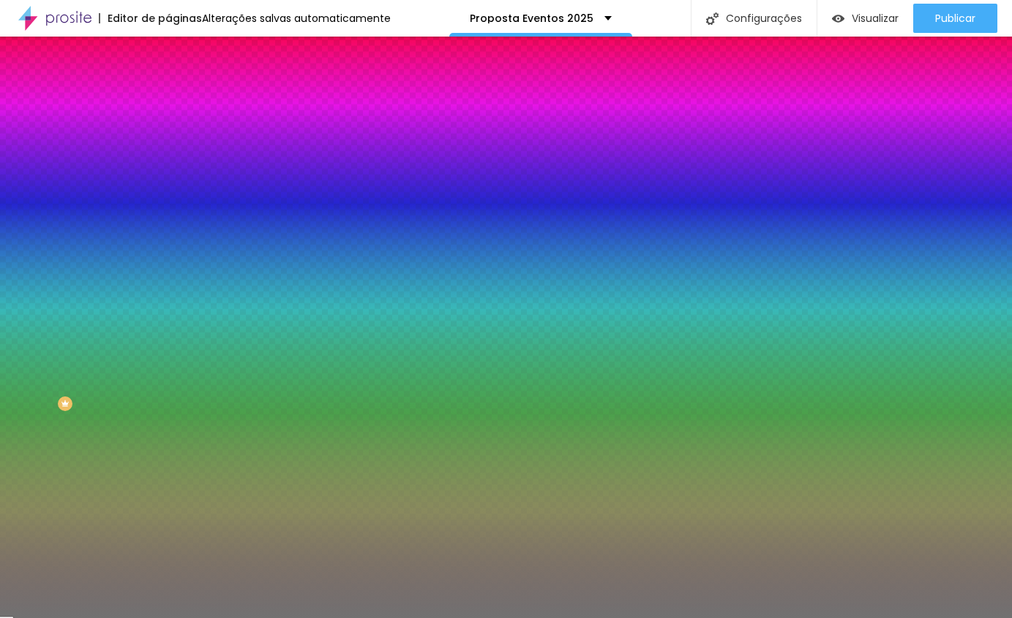
type input "3"
type input "2"
type input "1"
drag, startPoint x: 63, startPoint y: 232, endPoint x: 15, endPoint y: 235, distance: 47.6
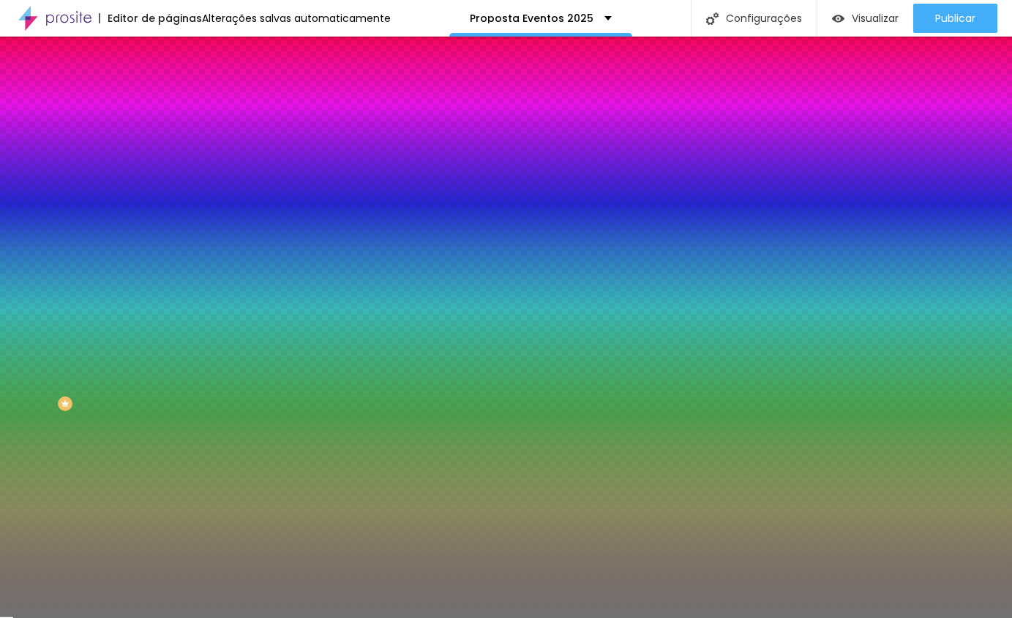
type input "1"
click at [168, 227] on input "range" at bounding box center [215, 222] width 94 height 12
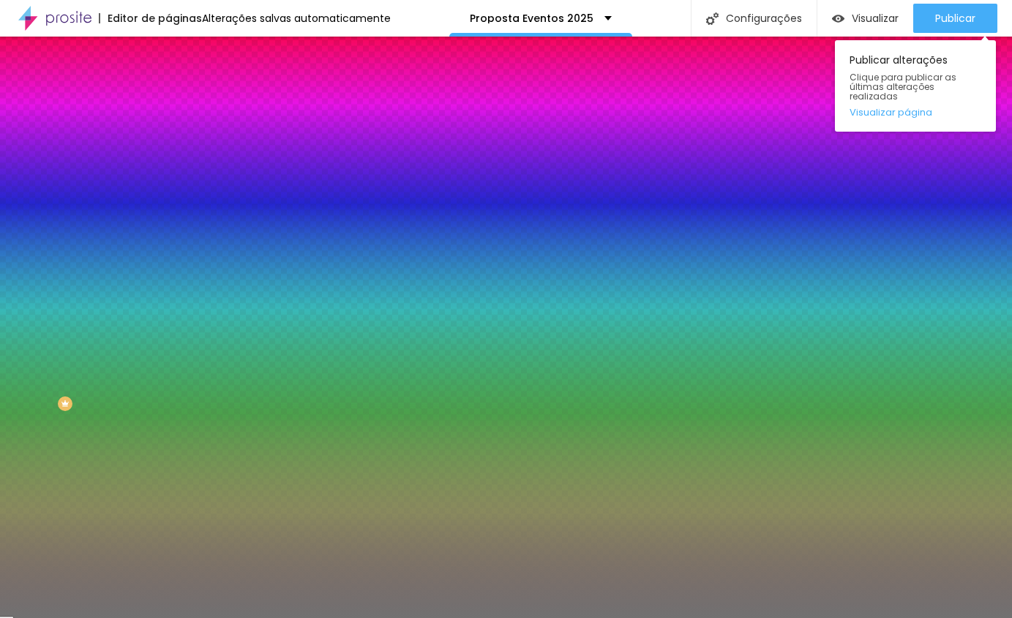
drag, startPoint x: 948, startPoint y: 15, endPoint x: 944, endPoint y: 49, distance: 34.6
click at [948, 15] on font "Publicar" at bounding box center [955, 18] width 40 height 15
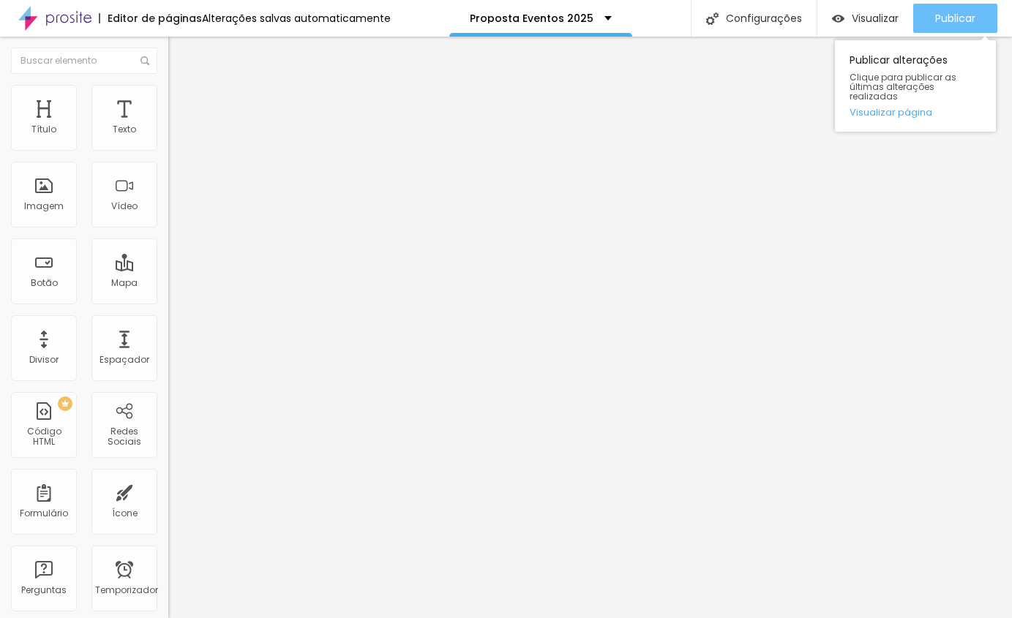
click at [963, 4] on div "Publicar" at bounding box center [955, 18] width 40 height 29
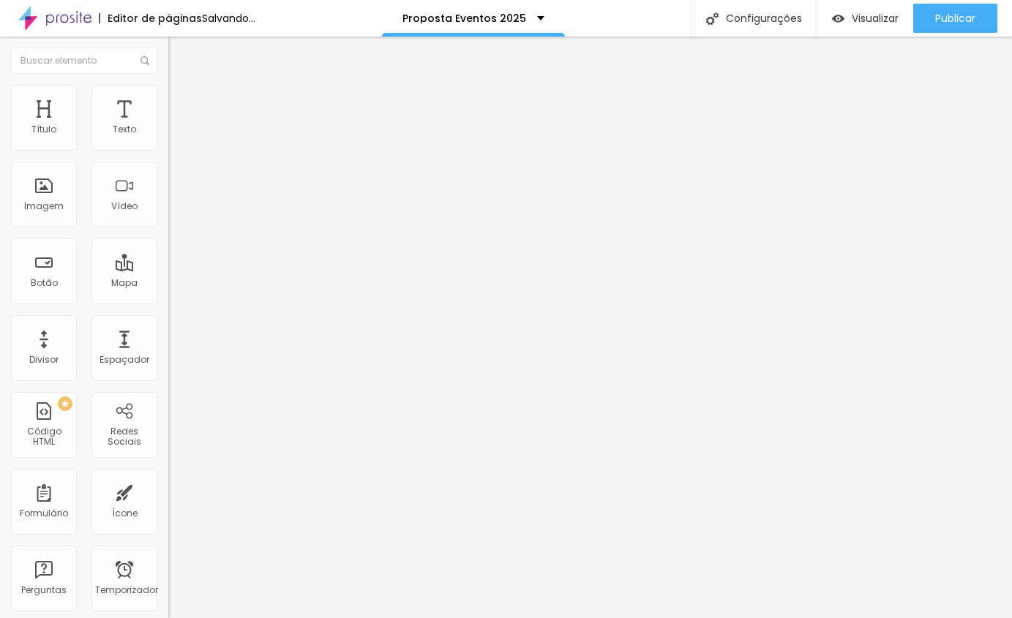
click at [177, 126] on font "Trocar imagem" at bounding box center [212, 119] width 71 height 12
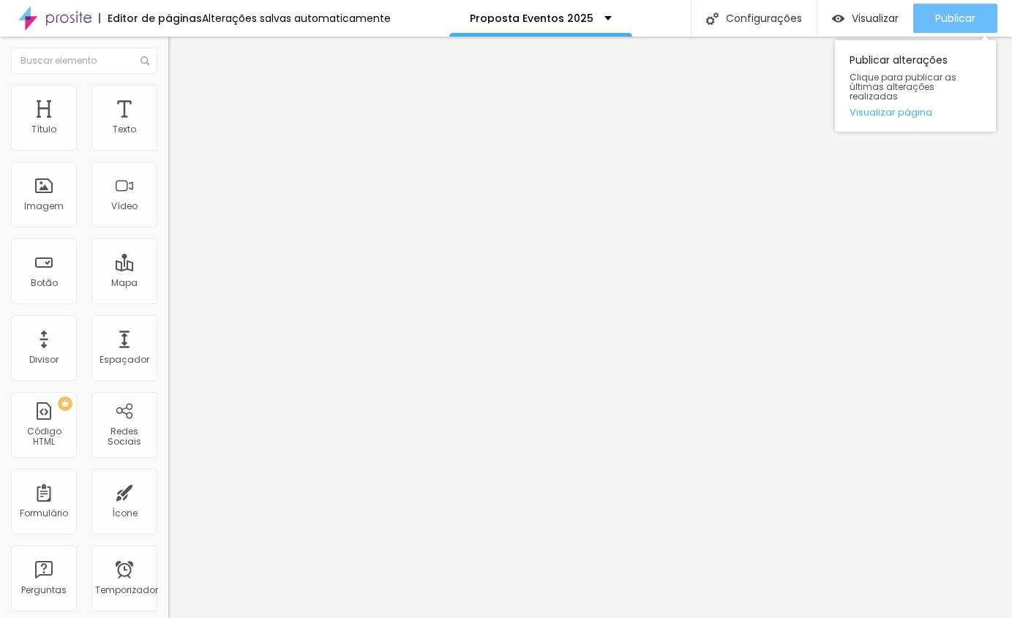
click at [955, 21] on font "Publicar" at bounding box center [955, 18] width 40 height 15
click at [944, 24] on font "Publicar" at bounding box center [955, 18] width 40 height 15
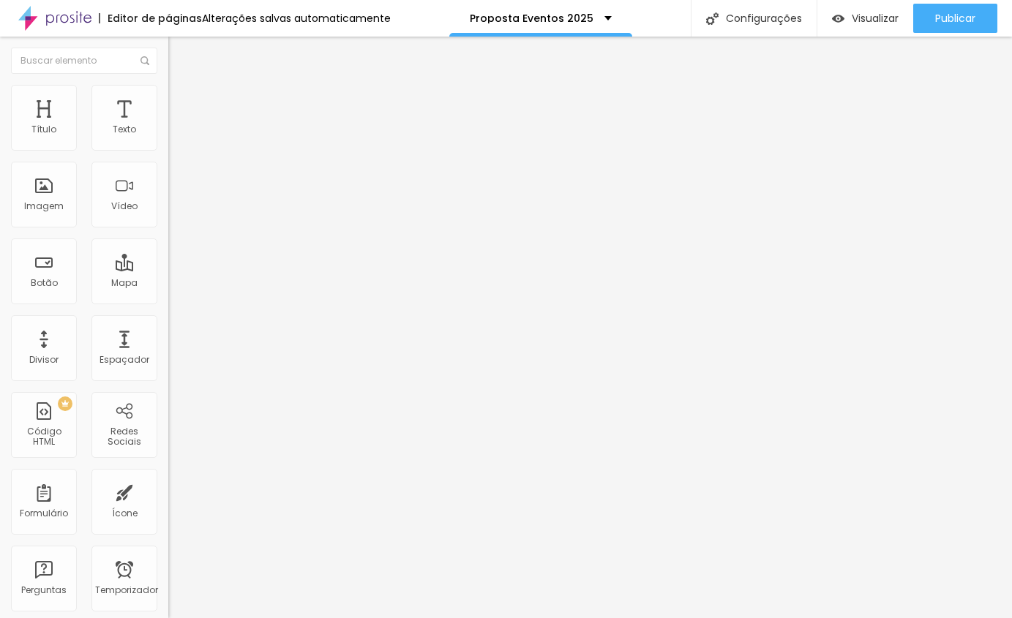
click at [168, 92] on img at bounding box center [174, 91] width 13 height 13
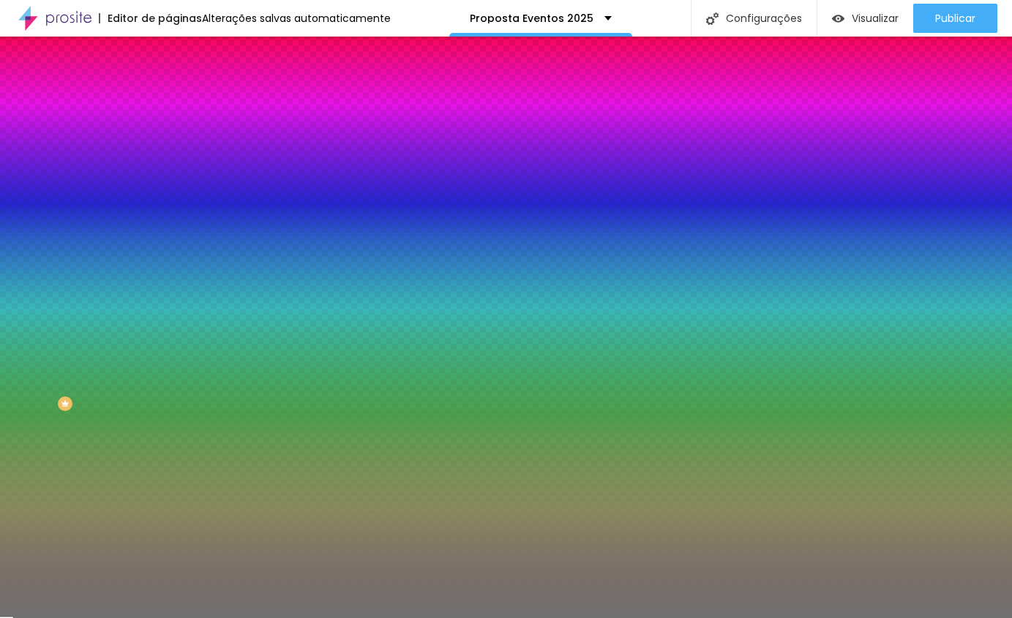
type input "9"
type input "8"
type input "7"
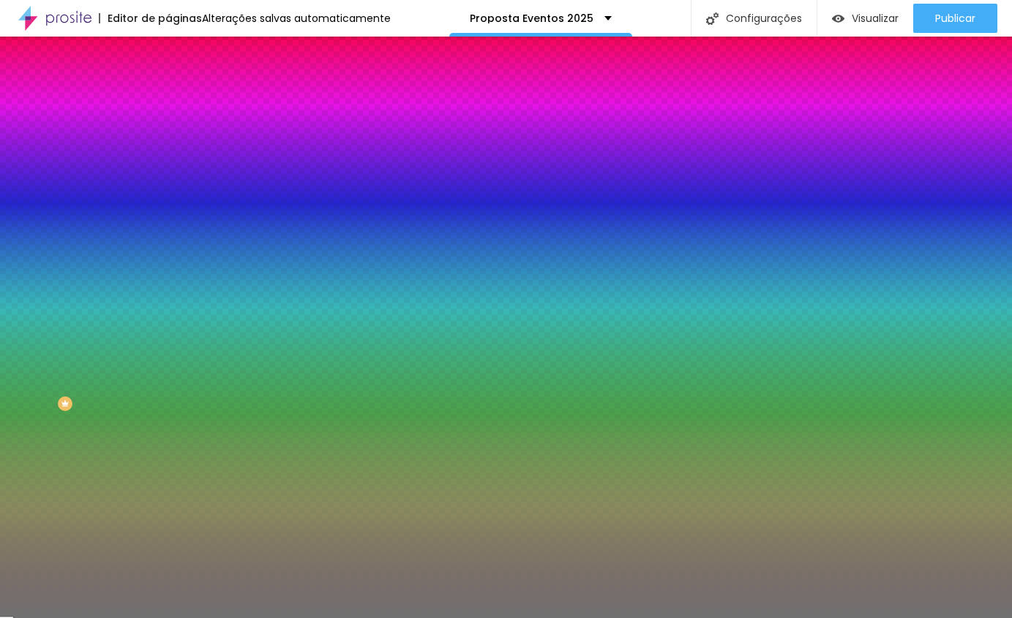
type input "7"
type input "6"
type input "5"
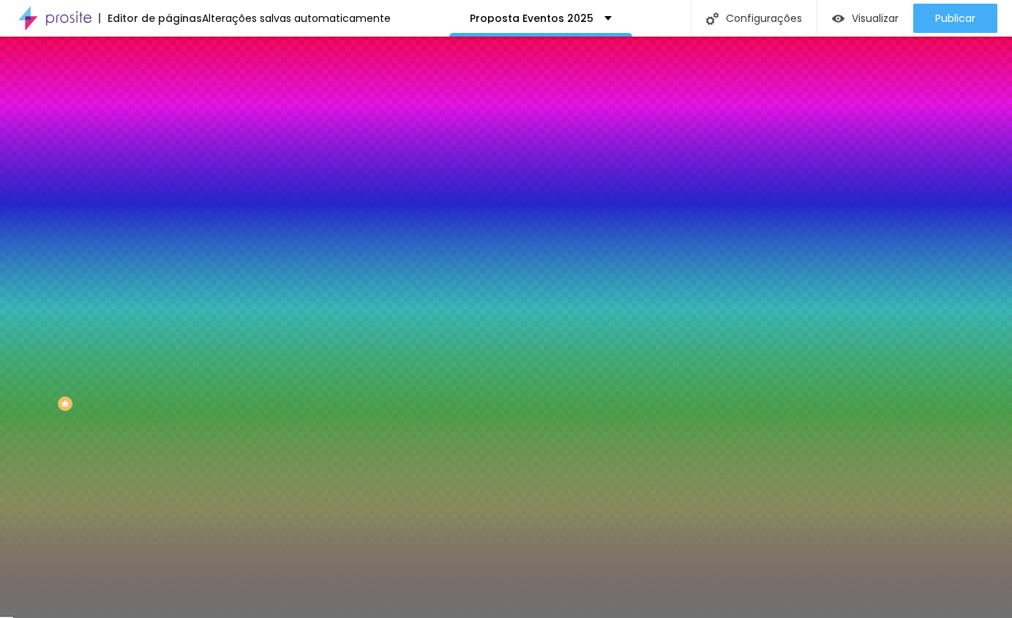
type input "4"
type input "3"
type input "2"
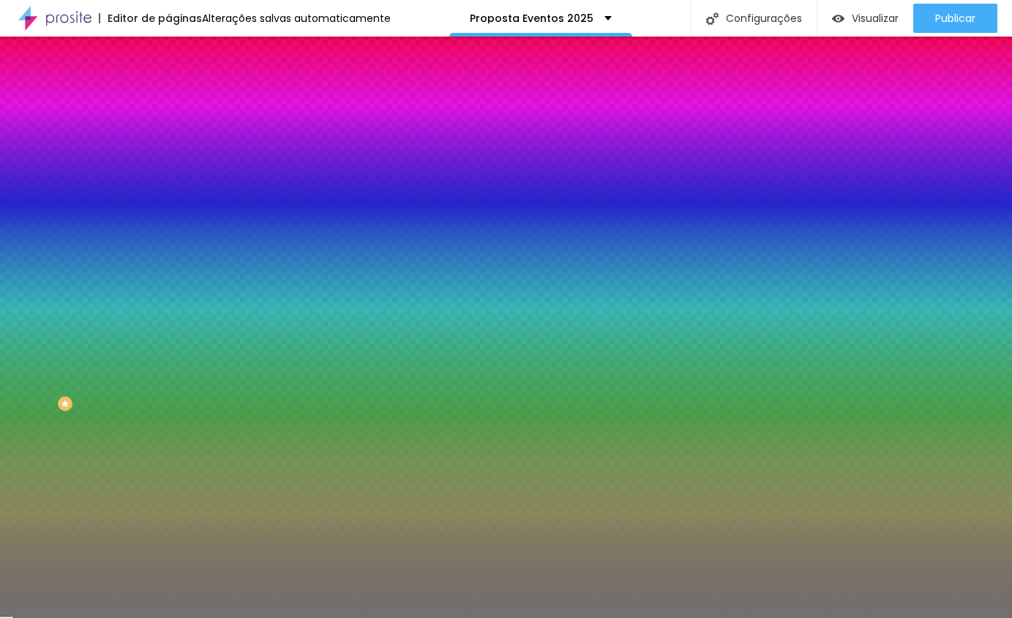
type input "2"
type input "1"
type input "2"
drag, startPoint x: 58, startPoint y: 234, endPoint x: 21, endPoint y: 238, distance: 36.8
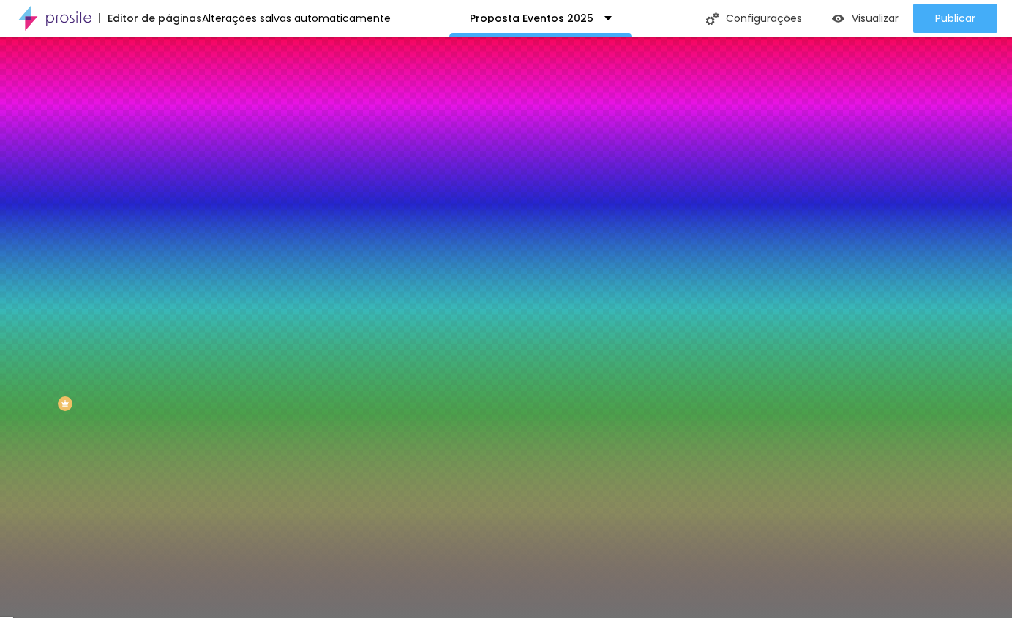
type input "2"
click at [168, 227] on input "range" at bounding box center [215, 222] width 94 height 12
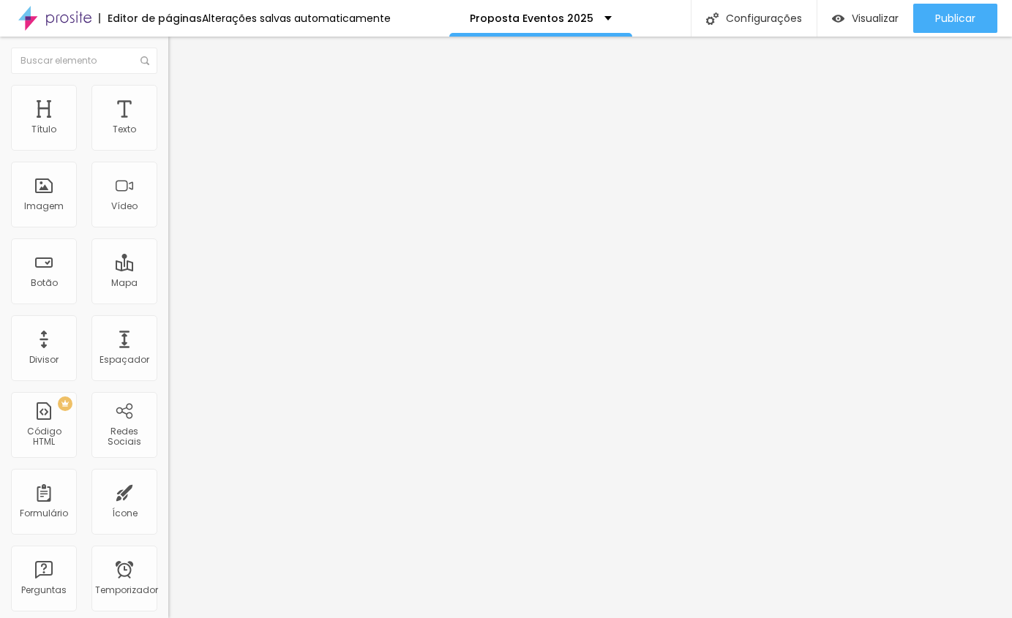
click at [168, 95] on li "Estilo" at bounding box center [252, 92] width 168 height 15
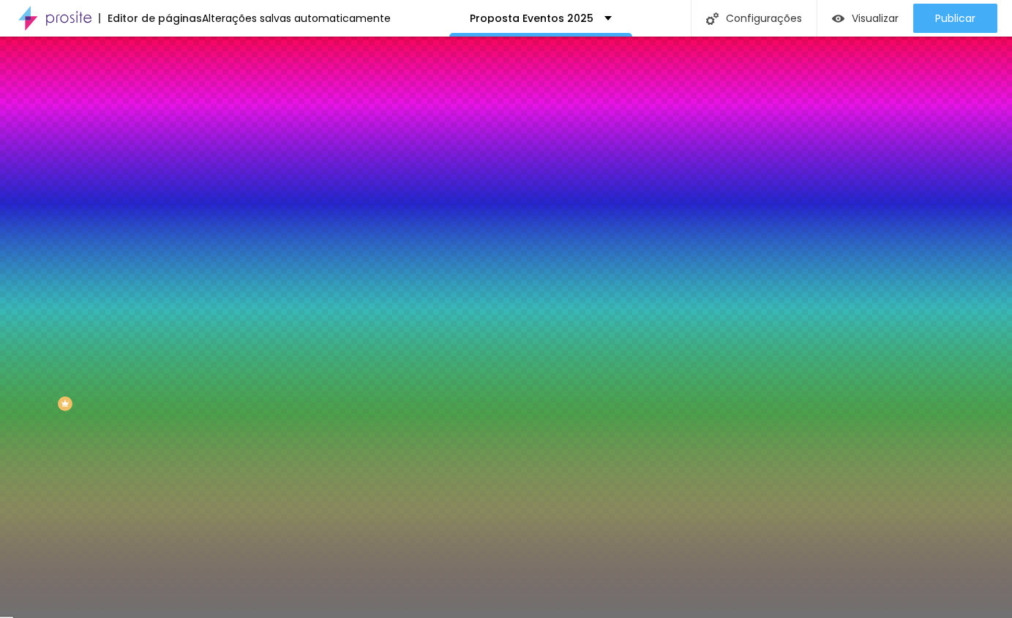
type input "9"
type input "8"
type input "7"
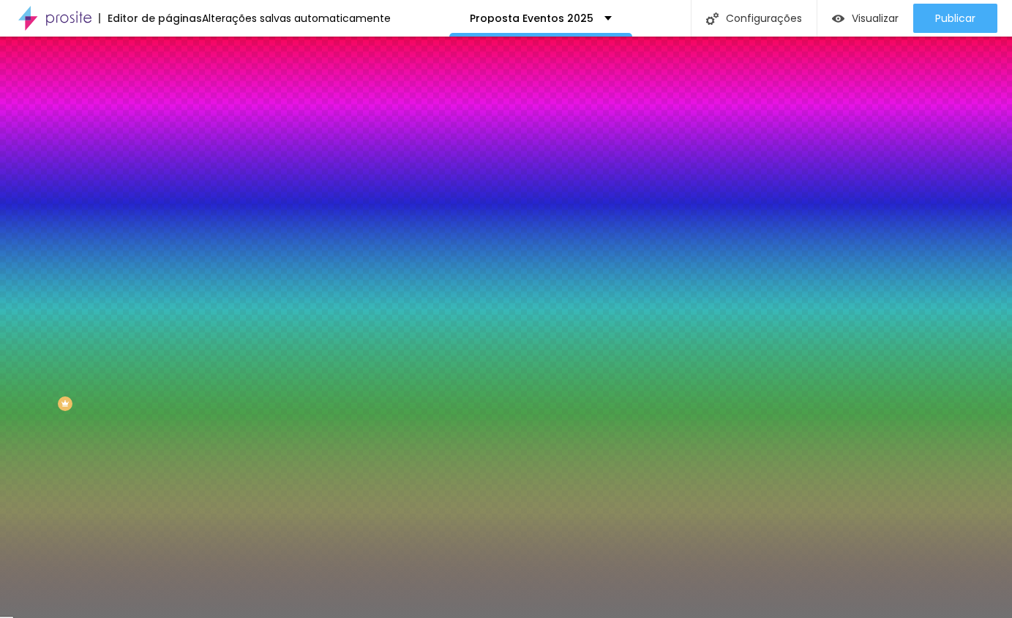
type input "7"
type input "6"
type input "5"
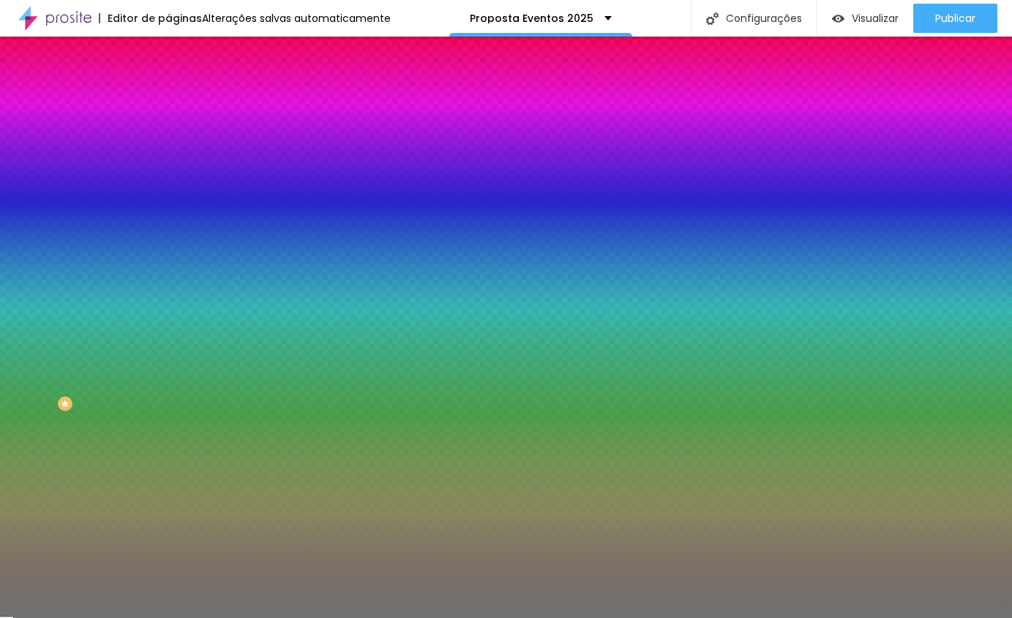
type input "4"
type input "3"
type input "2"
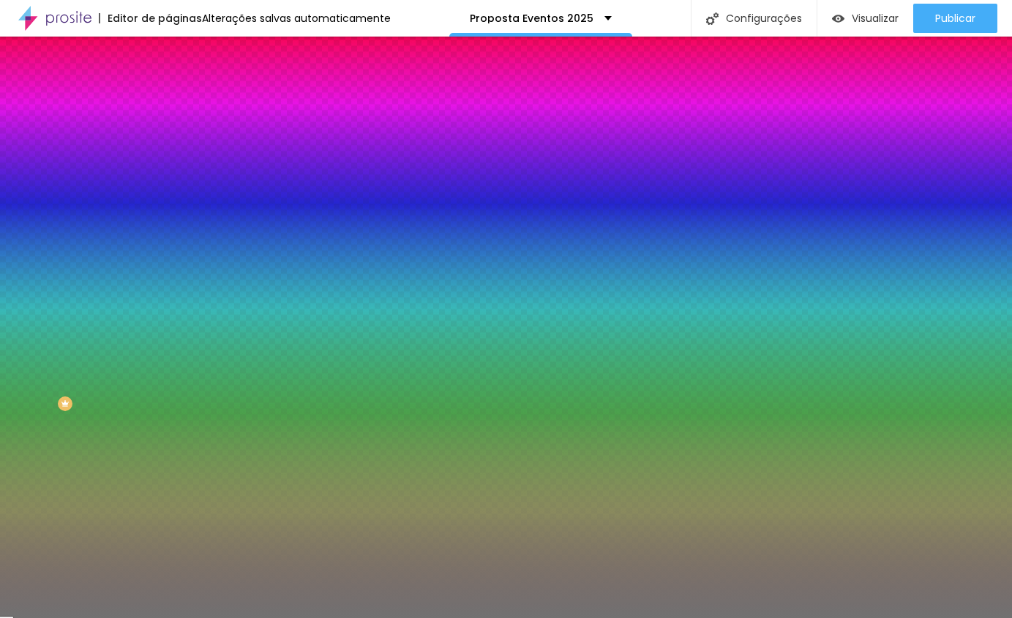
type input "2"
type input "1"
drag, startPoint x: 66, startPoint y: 233, endPoint x: 34, endPoint y: 240, distance: 32.9
type input "1"
click at [168, 227] on input "range" at bounding box center [215, 222] width 94 height 12
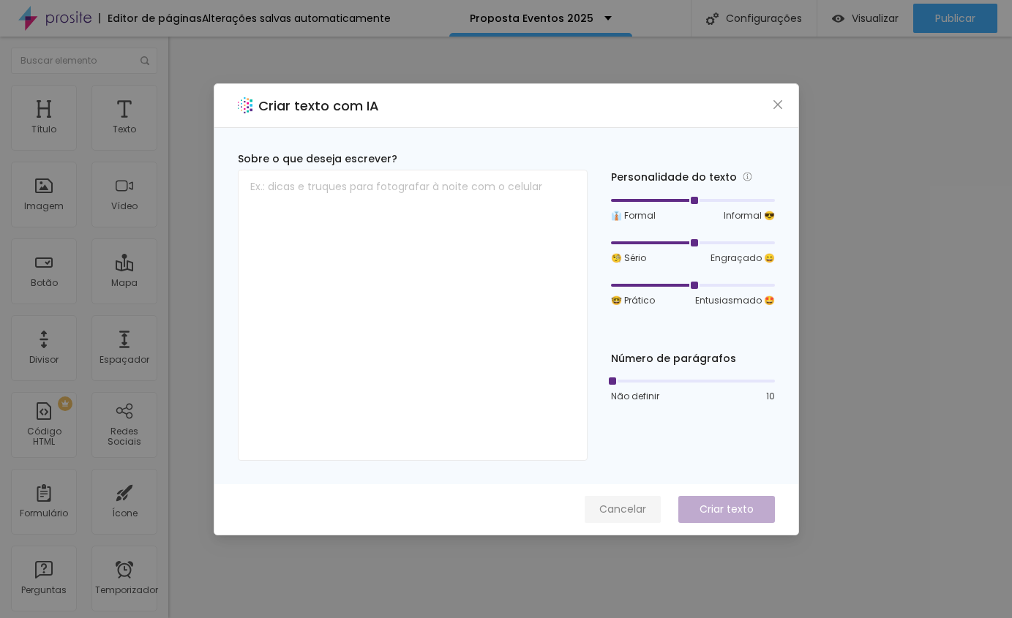
click at [622, 508] on font "Cancelar" at bounding box center [622, 509] width 47 height 15
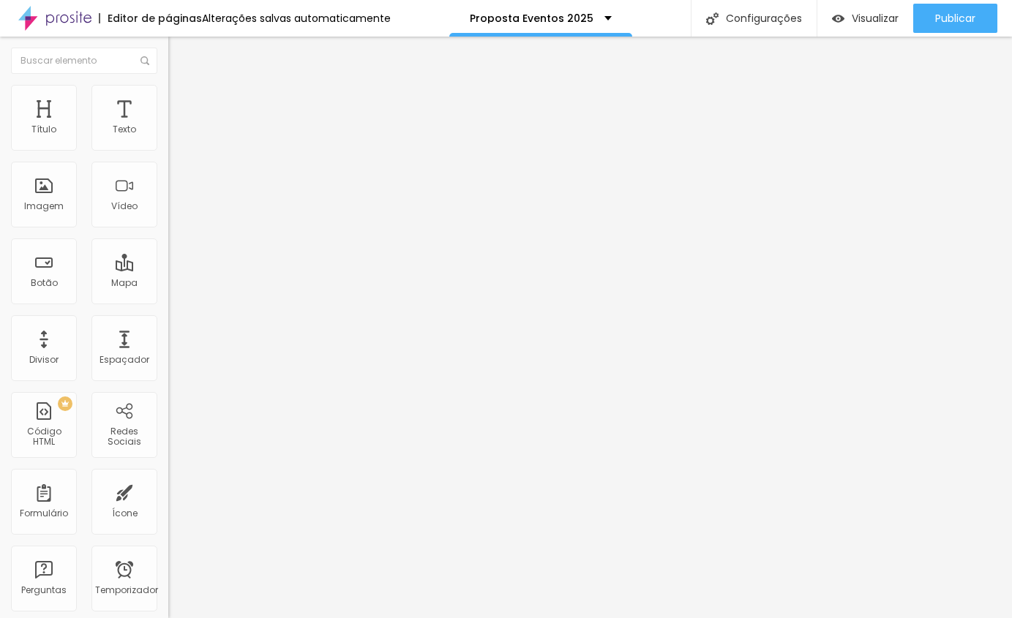
click at [168, 89] on img at bounding box center [174, 91] width 13 height 13
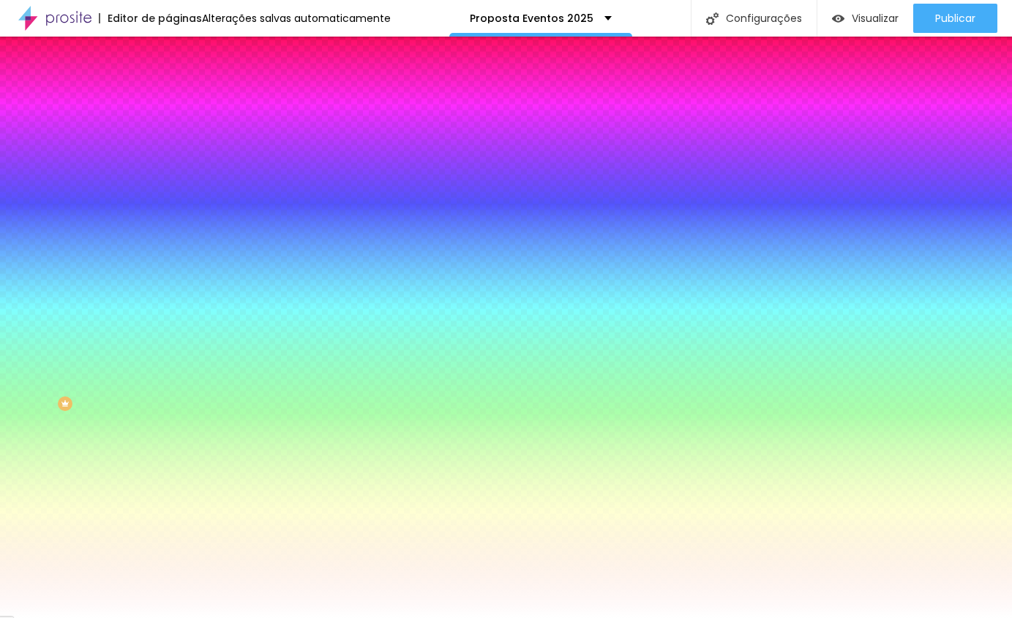
click at [168, 99] on img at bounding box center [174, 105] width 13 height 13
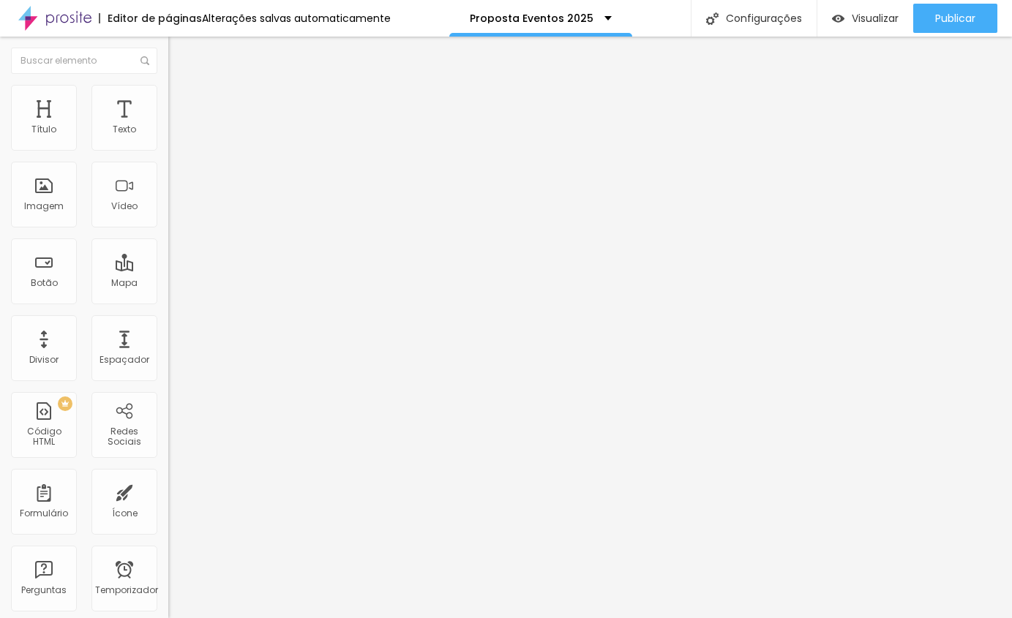
click at [168, 284] on input "range" at bounding box center [215, 290] width 94 height 12
type input "15"
click at [168, 284] on input "range" at bounding box center [215, 290] width 94 height 12
type input "20"
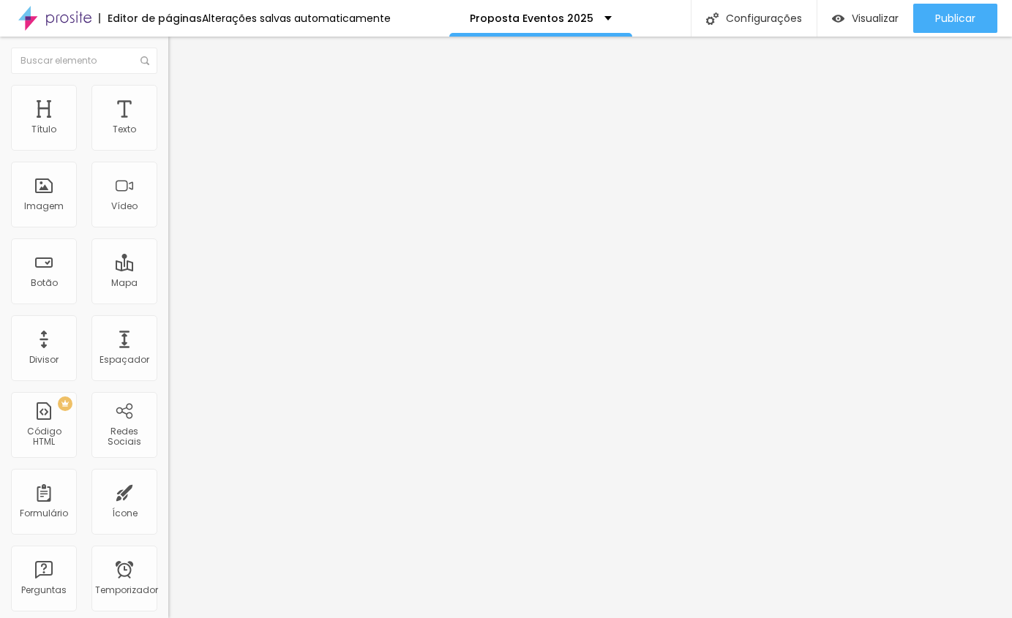
type input "20"
click at [168, 284] on input "range" at bounding box center [215, 290] width 94 height 12
click at [168, 86] on ul "Conteúdo Estilo Avançado" at bounding box center [252, 92] width 168 height 44
click at [181, 100] on font "Estilo" at bounding box center [192, 95] width 23 height 12
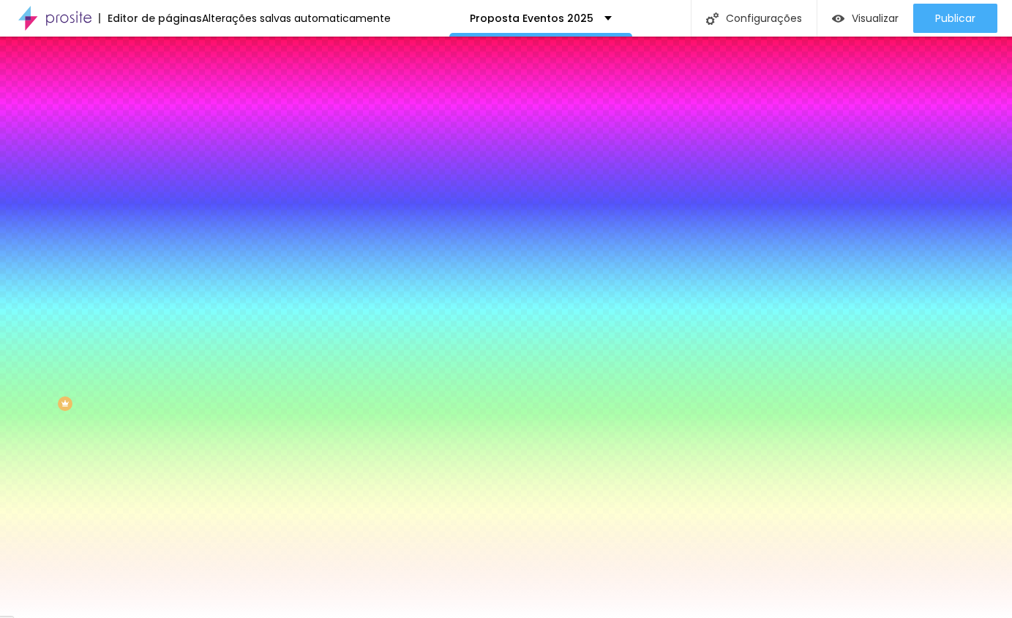
click at [168, 99] on li "Avançado" at bounding box center [252, 106] width 168 height 15
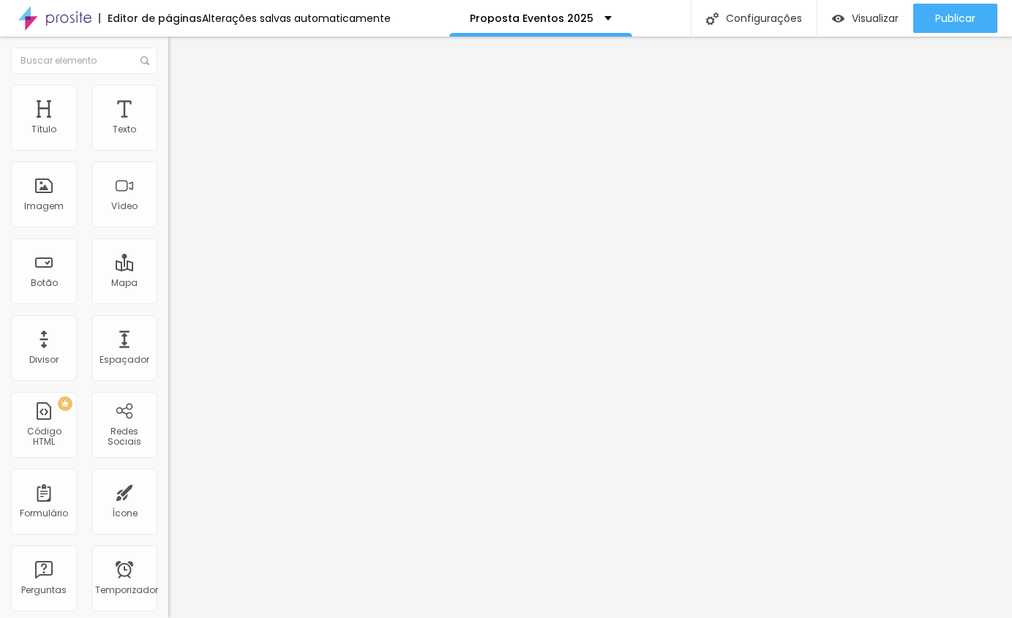
type input "15"
type input "10"
type input "15"
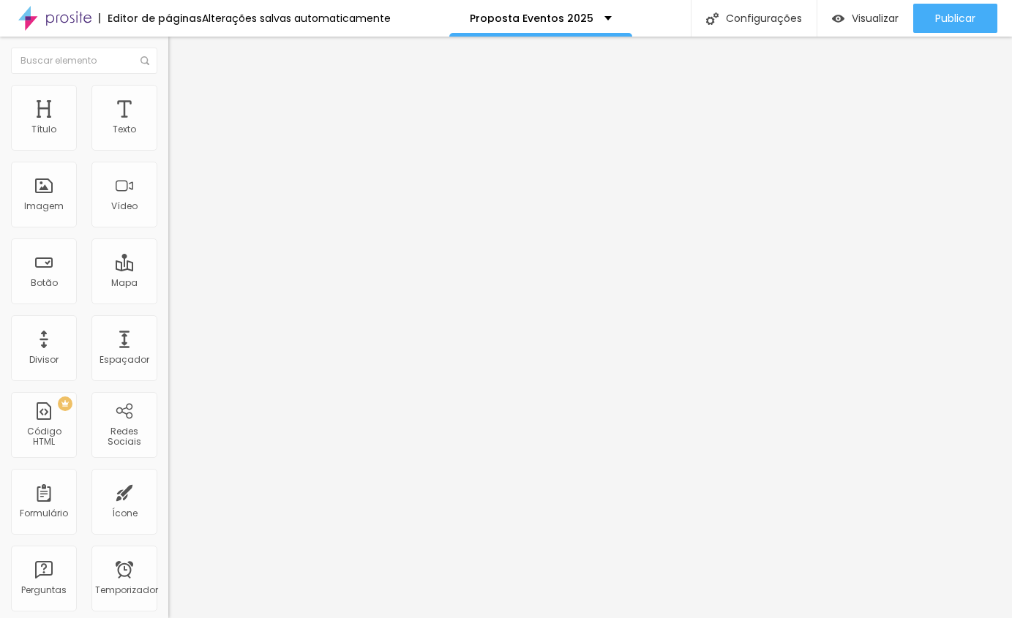
type input "15"
click at [168, 284] on input "range" at bounding box center [215, 290] width 94 height 12
click at [168, 86] on img at bounding box center [174, 91] width 13 height 13
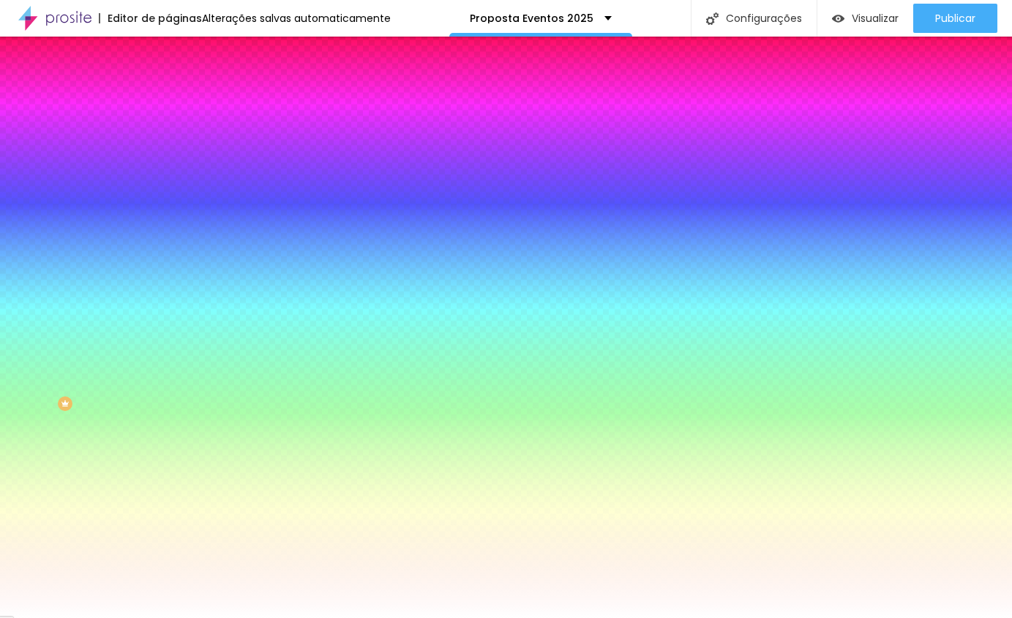
click at [168, 99] on li "Avançado" at bounding box center [252, 106] width 168 height 15
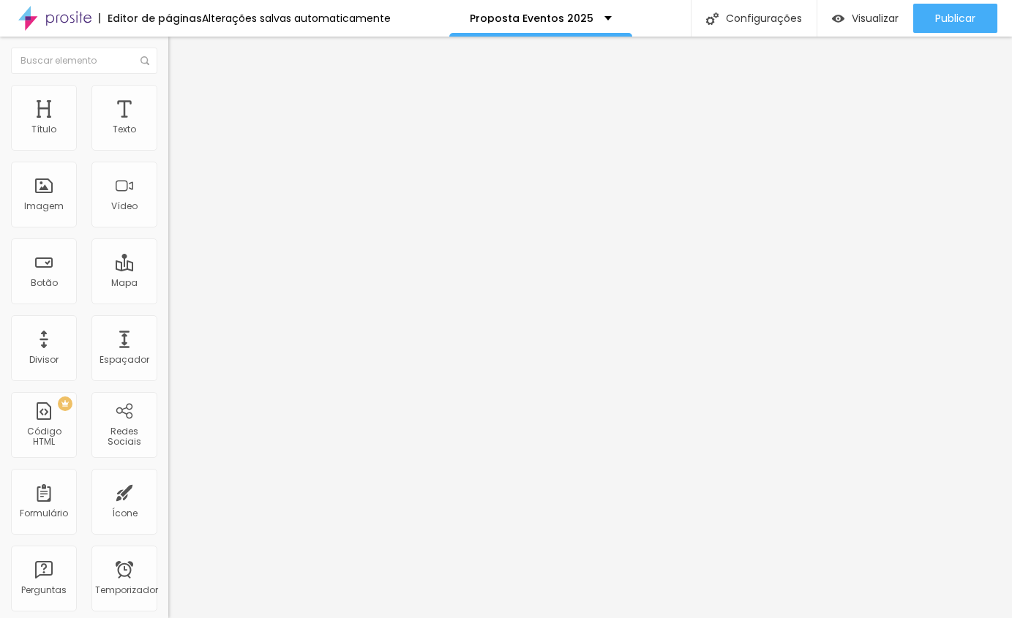
click at [168, 89] on img at bounding box center [174, 91] width 13 height 13
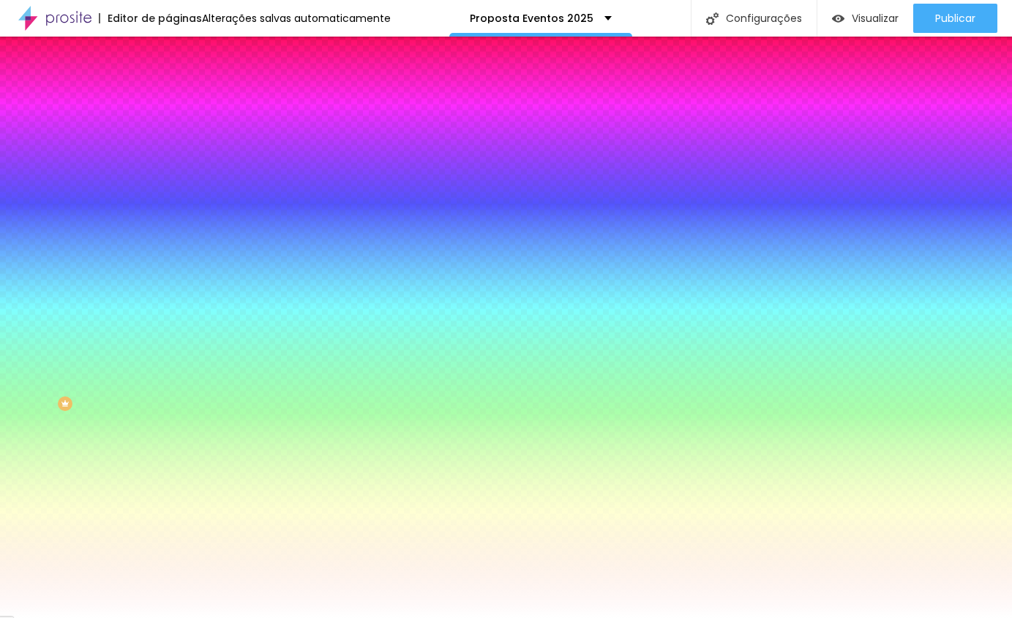
click at [168, 99] on li "Avançado" at bounding box center [252, 106] width 168 height 15
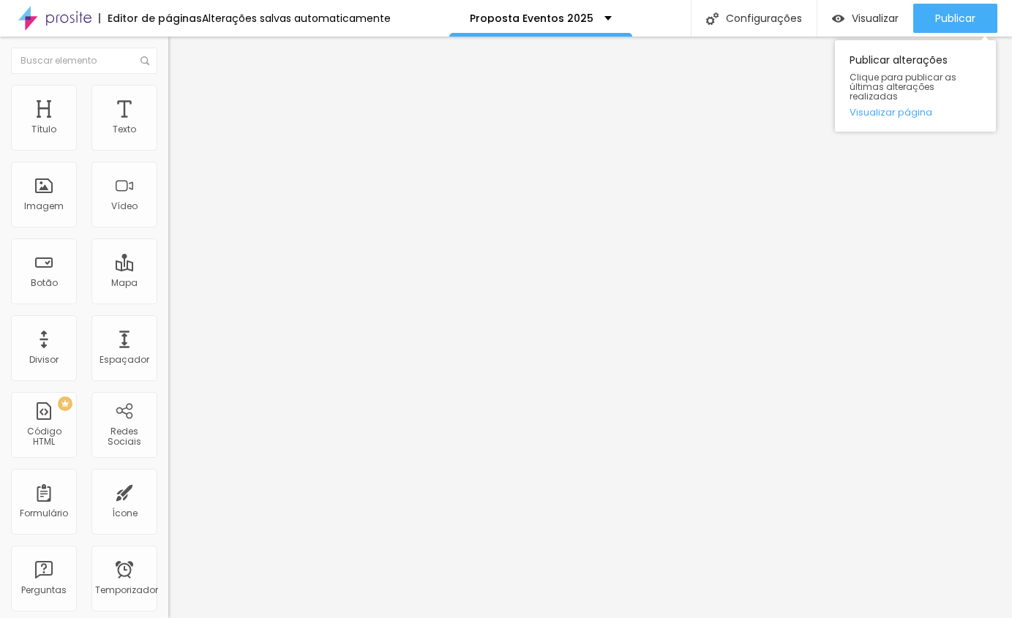
drag, startPoint x: 954, startPoint y: 15, endPoint x: 950, endPoint y: 109, distance: 94.4
click at [954, 15] on font "Publicar" at bounding box center [955, 18] width 40 height 15
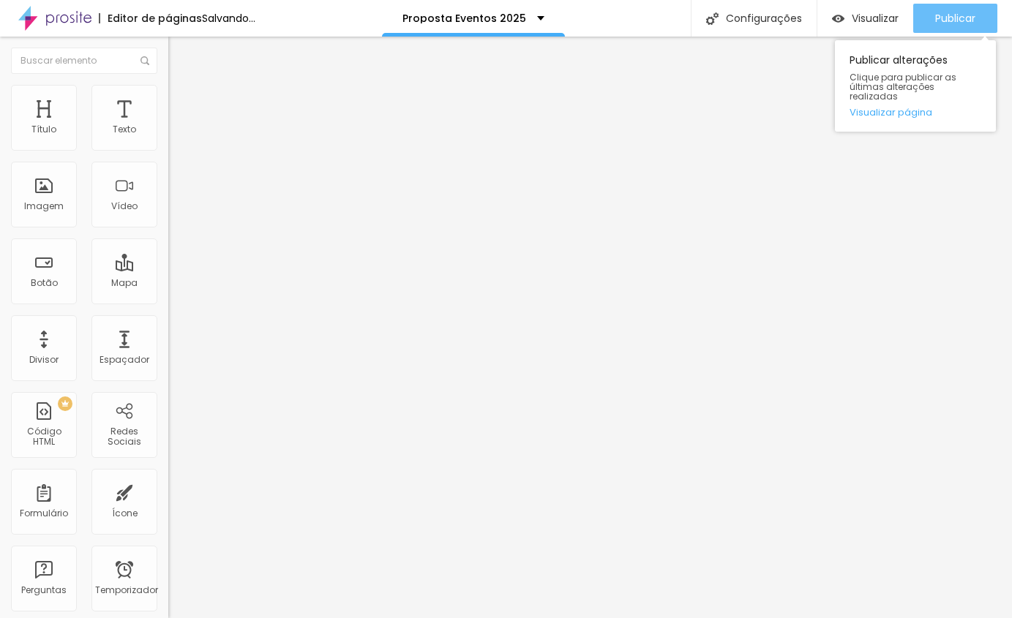
click at [951, 20] on font "Publicar" at bounding box center [955, 18] width 40 height 15
click at [971, 23] on font "Publicar" at bounding box center [955, 18] width 40 height 15
